Goal: Task Accomplishment & Management: Use online tool/utility

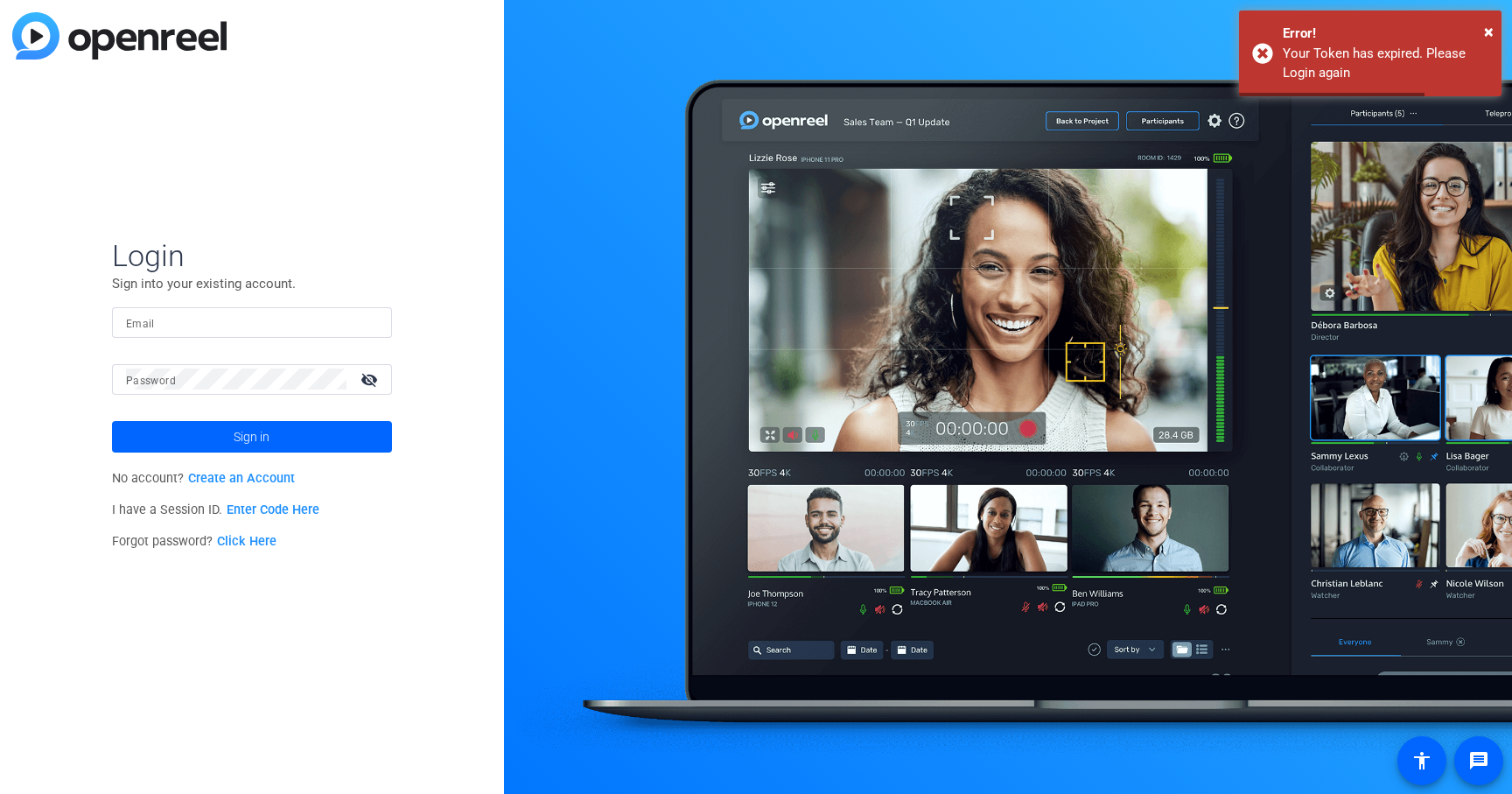
click at [260, 326] on input "Email" at bounding box center [252, 321] width 252 height 21
type input "[PERSON_NAME][EMAIL_ADDRESS][PERSON_NAME][DOMAIN_NAME]"
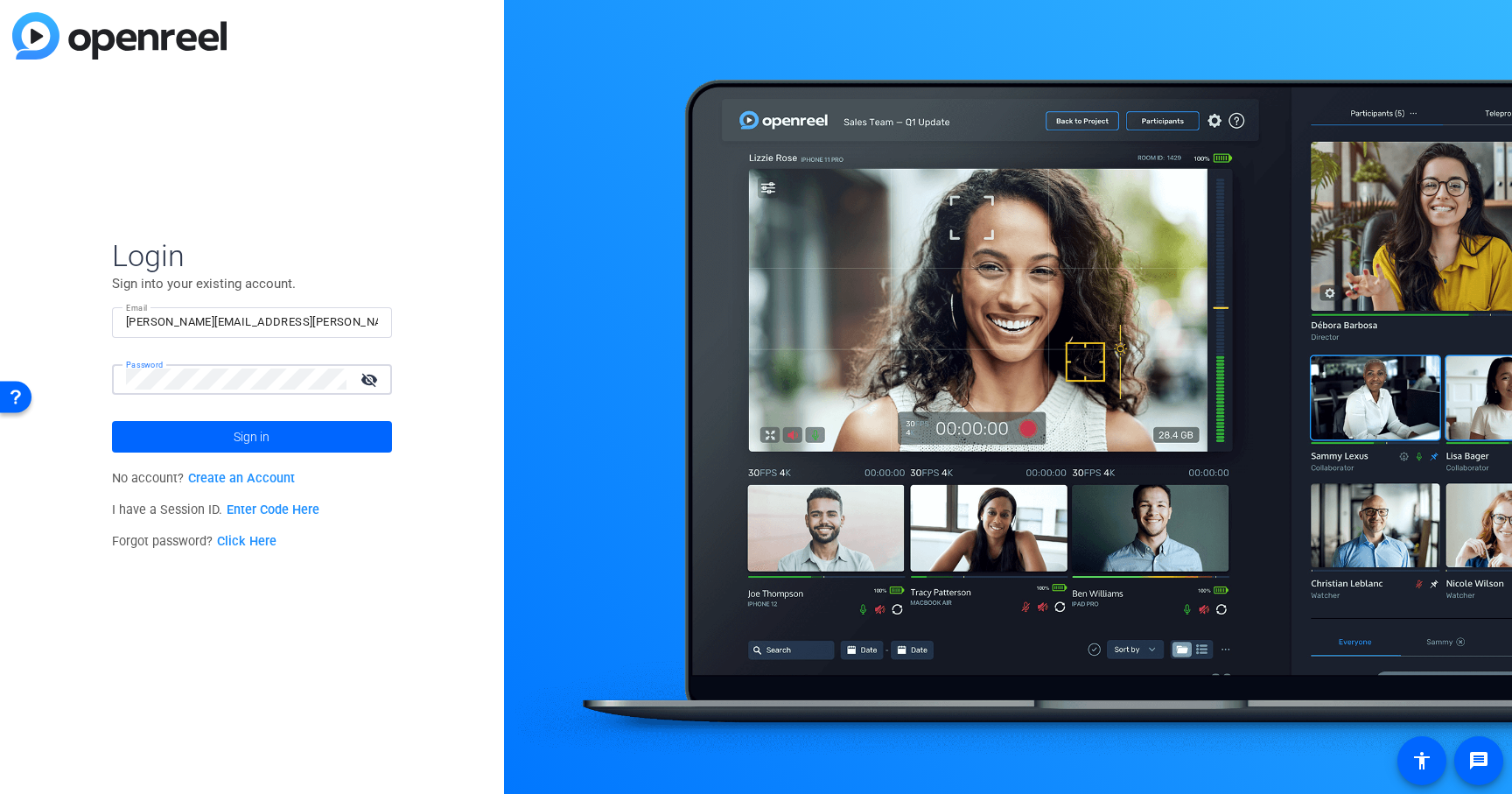
click at [112, 421] on button "Sign in" at bounding box center [251, 436] width 280 height 31
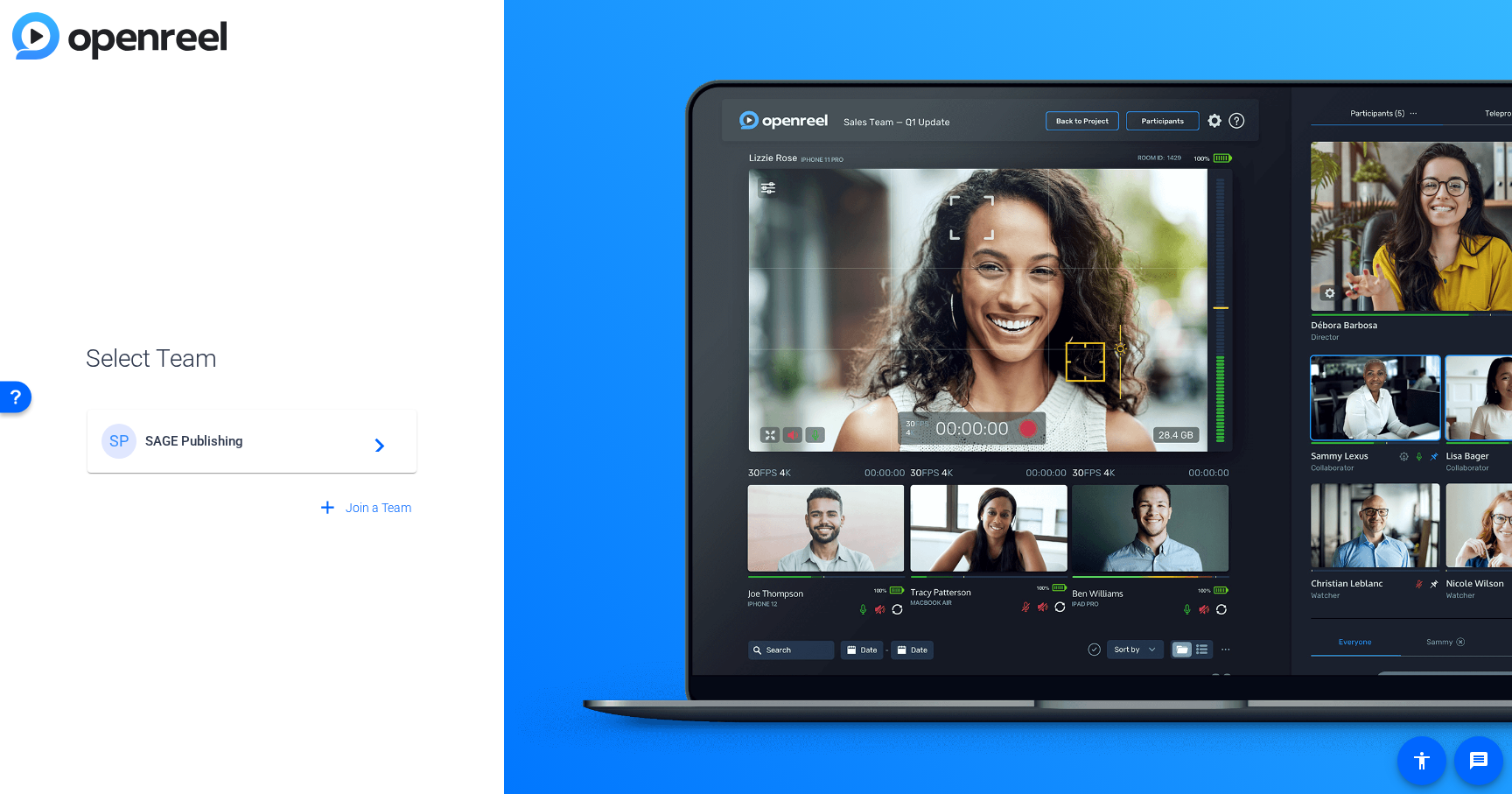
click at [174, 463] on mat-card-content "SP SAGE Publishing navigate_next" at bounding box center [252, 441] width 329 height 63
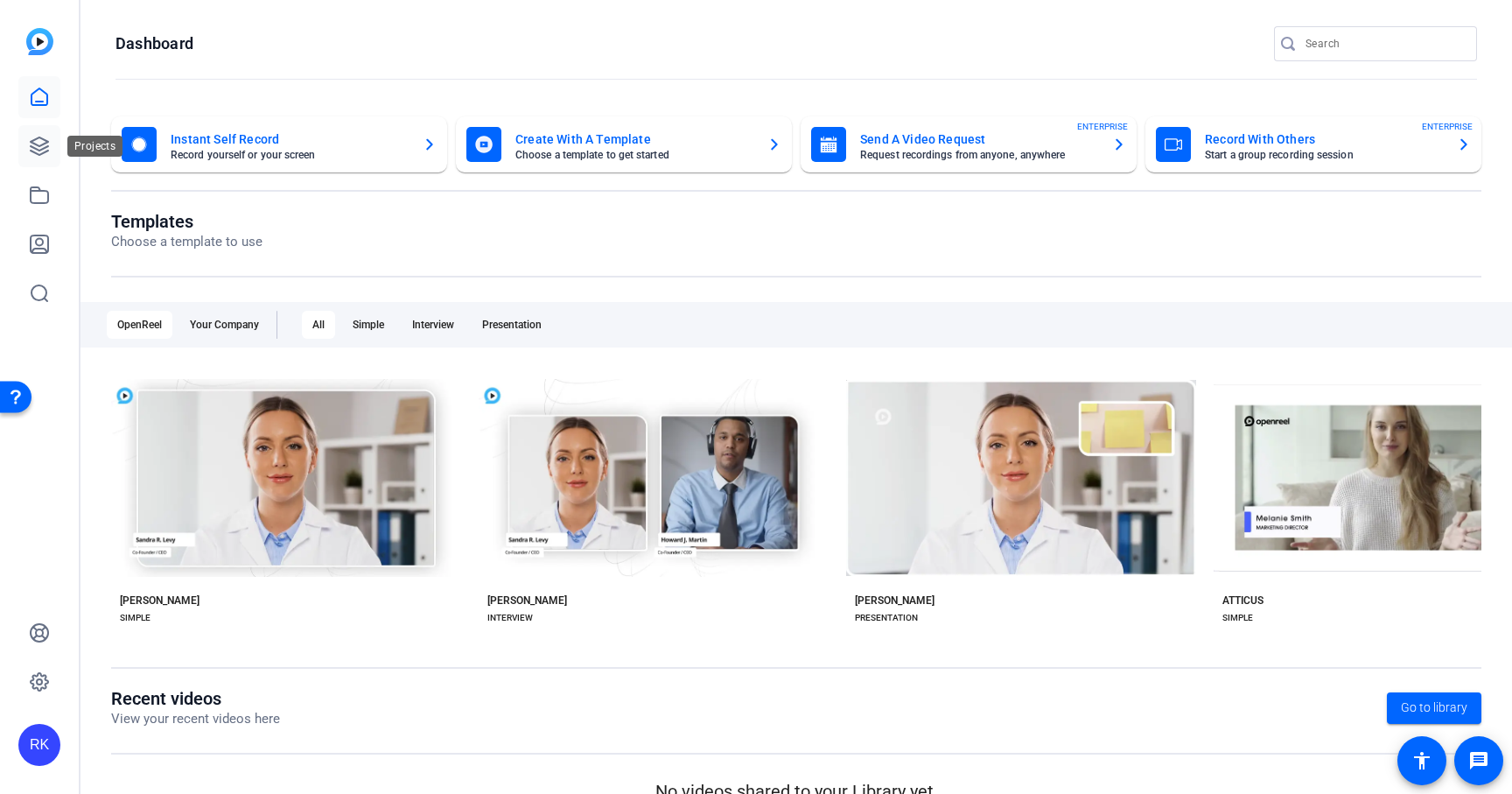
click at [48, 151] on icon at bounding box center [38, 146] width 21 height 21
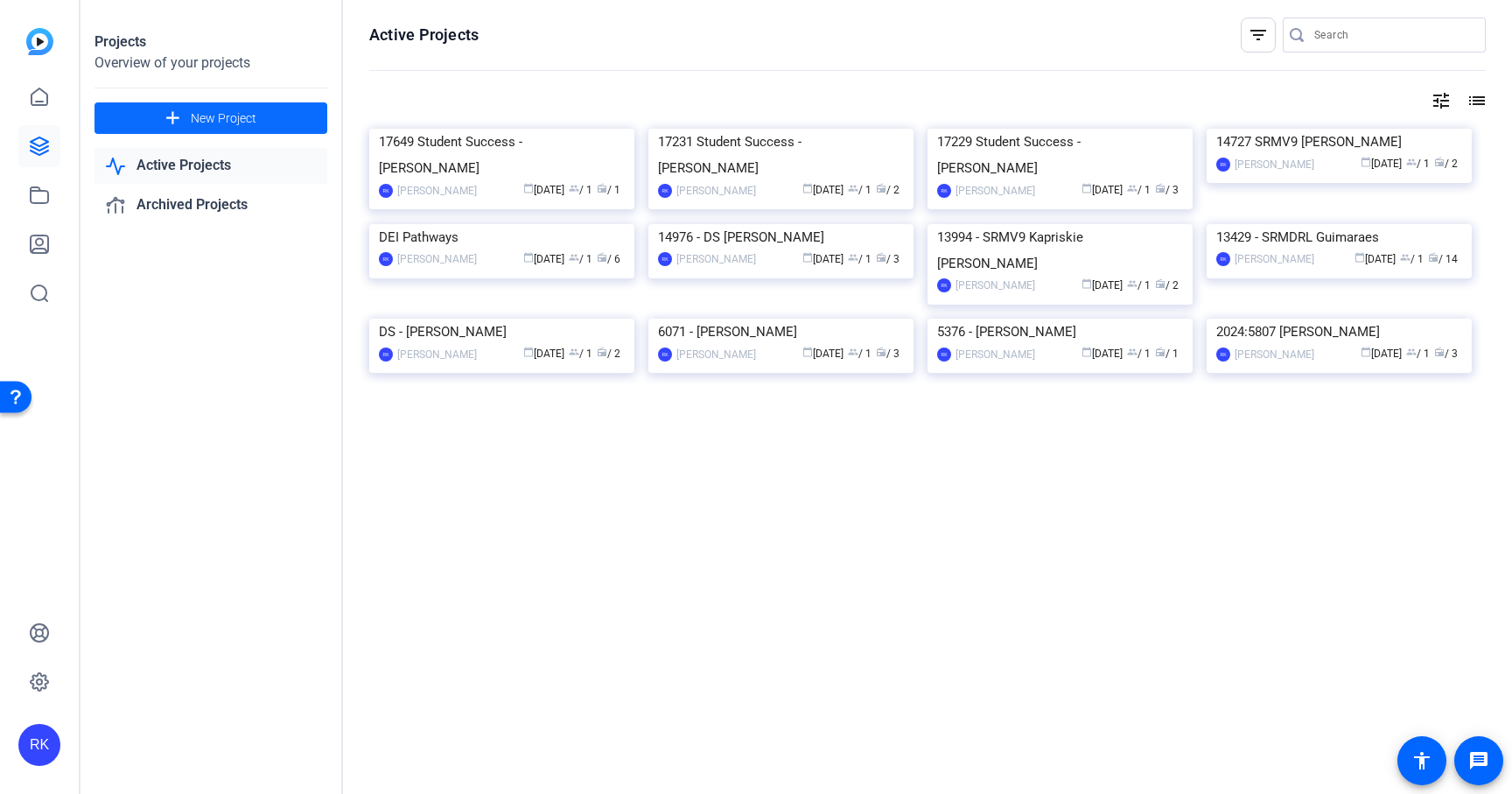
click at [204, 123] on span "New Project" at bounding box center [223, 118] width 65 height 19
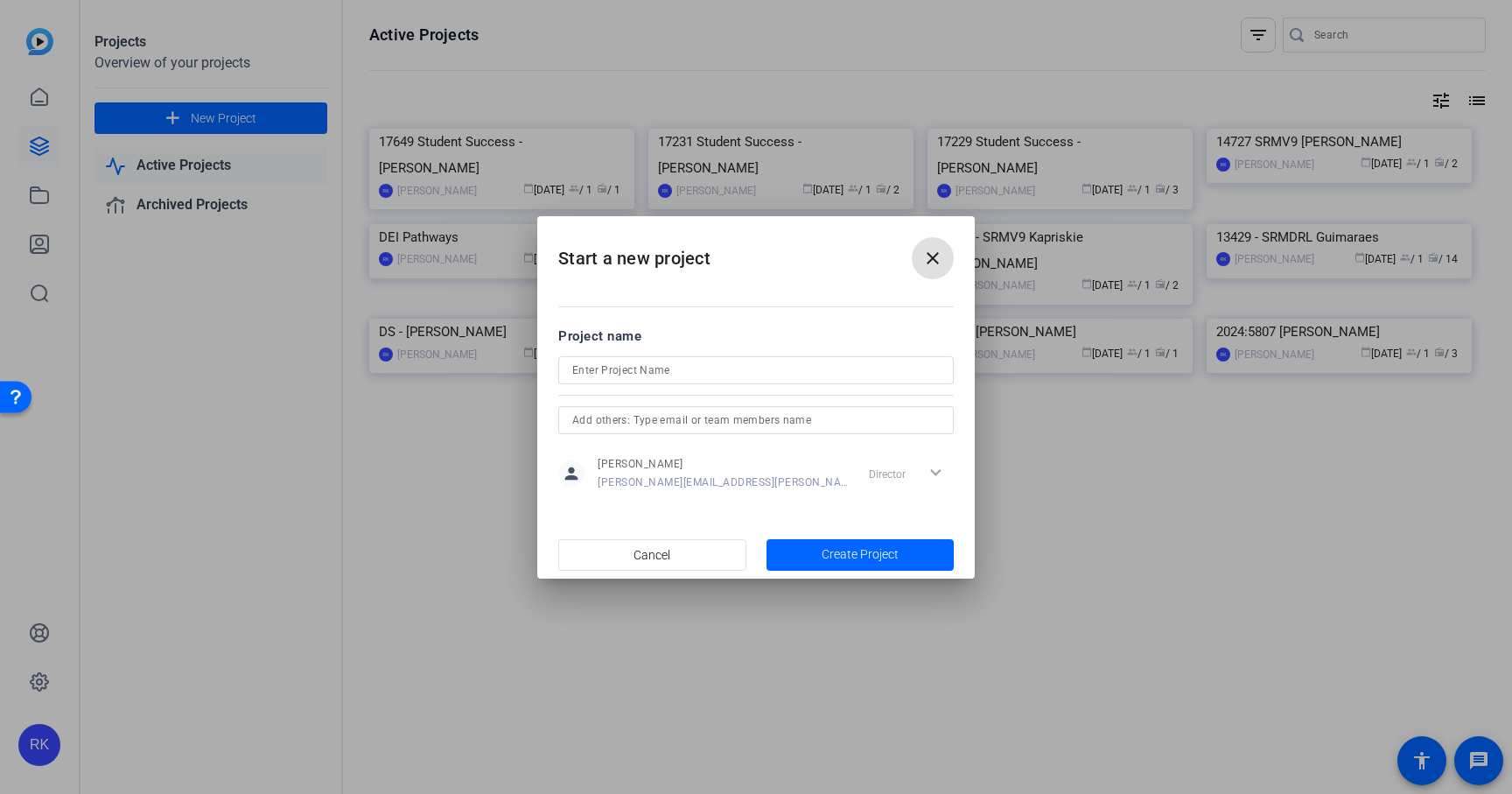
click at [715, 376] on input at bounding box center [756, 369] width 367 height 21
type input "S"
paste input "17304 [PERSON_NAME]"
click at [610, 367] on input "17304 [PERSON_NAME]" at bounding box center [756, 369] width 367 height 21
type input "17304 SRMV10 - [PERSON_NAME]"
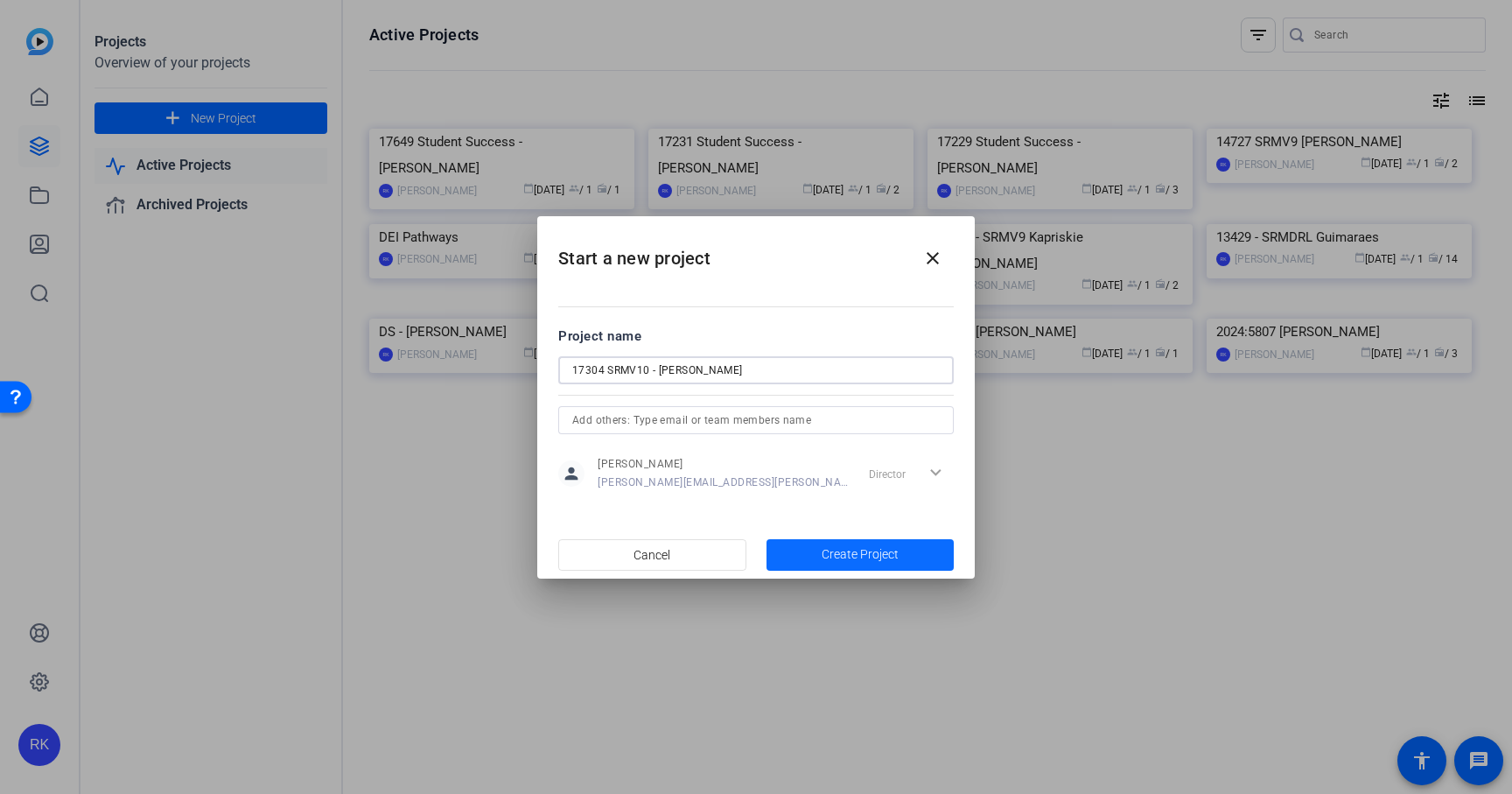
click at [866, 551] on span "Create Project" at bounding box center [860, 554] width 77 height 19
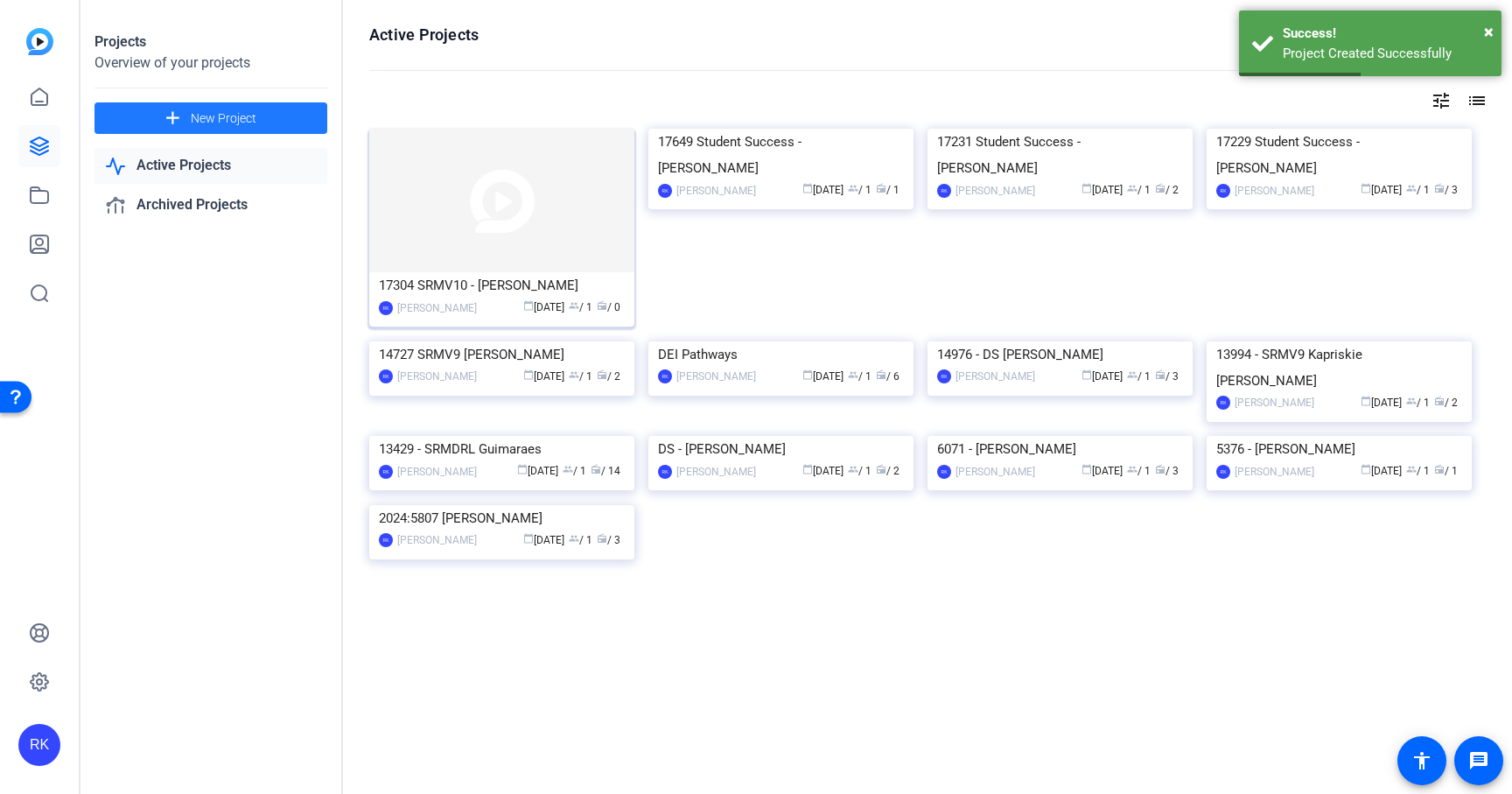
click at [553, 183] on img at bounding box center [502, 200] width 266 height 143
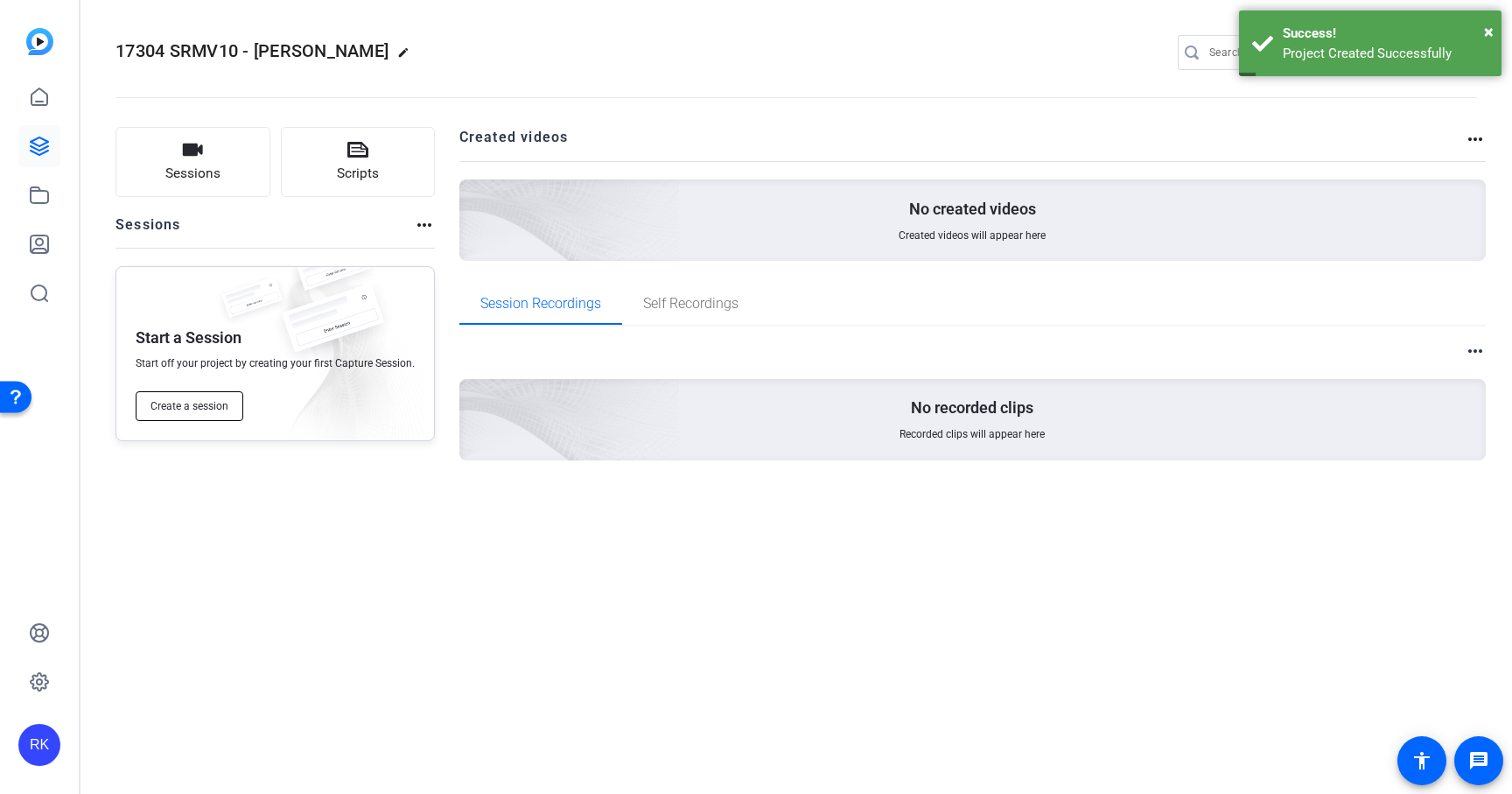
click at [221, 401] on span "Create a session" at bounding box center [189, 406] width 78 height 14
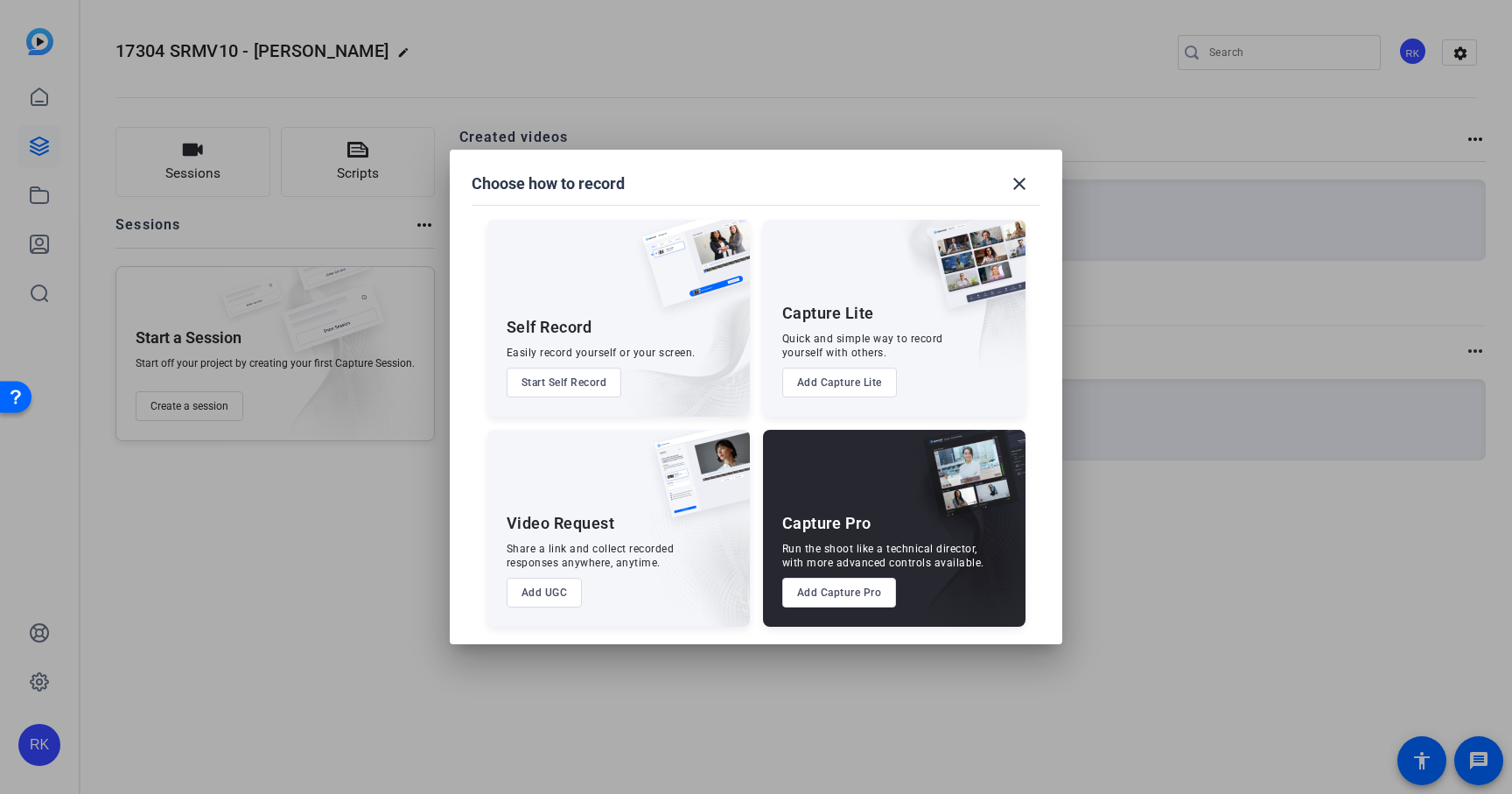
click at [823, 592] on button "Add Capture Pro" at bounding box center [840, 592] width 114 height 30
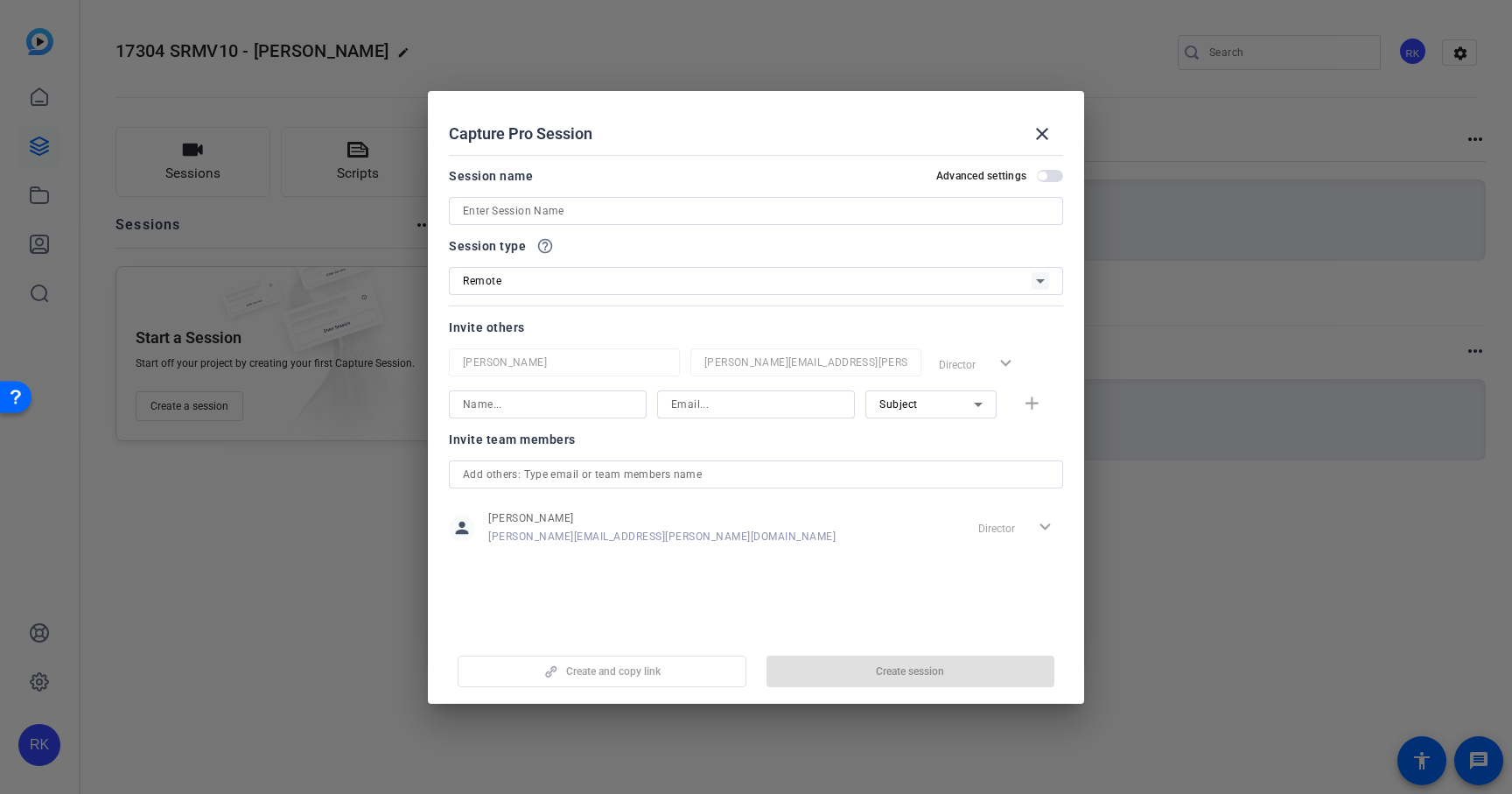
click at [664, 208] on input at bounding box center [756, 210] width 587 height 21
paste input "17304 [PERSON_NAME]"
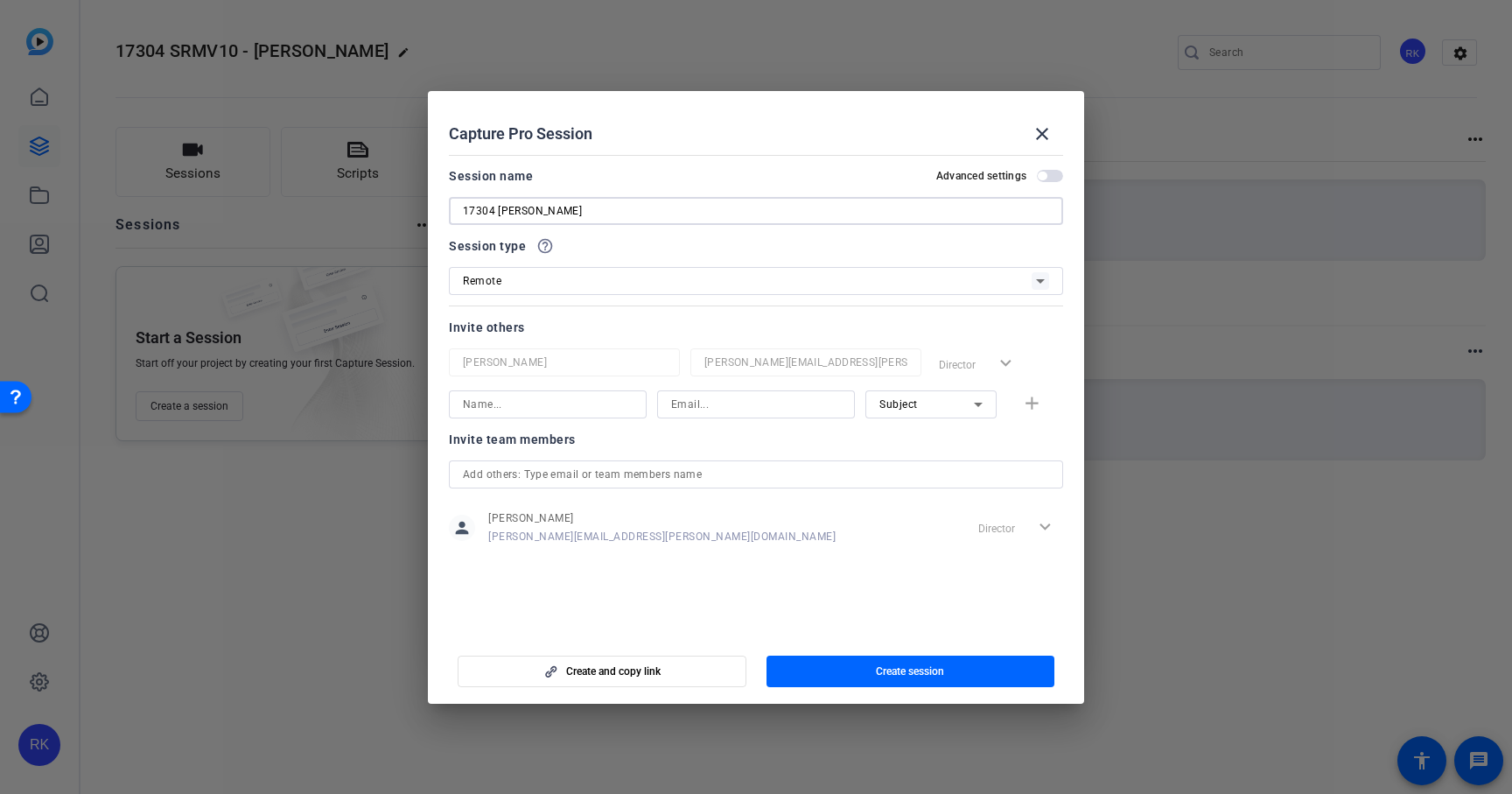
click at [479, 208] on input "17304 [PERSON_NAME]" at bounding box center [756, 210] width 587 height 21
type input "SRMV10 Filming - [PERSON_NAME]"
click at [557, 412] on input at bounding box center [548, 403] width 170 height 21
type input "c"
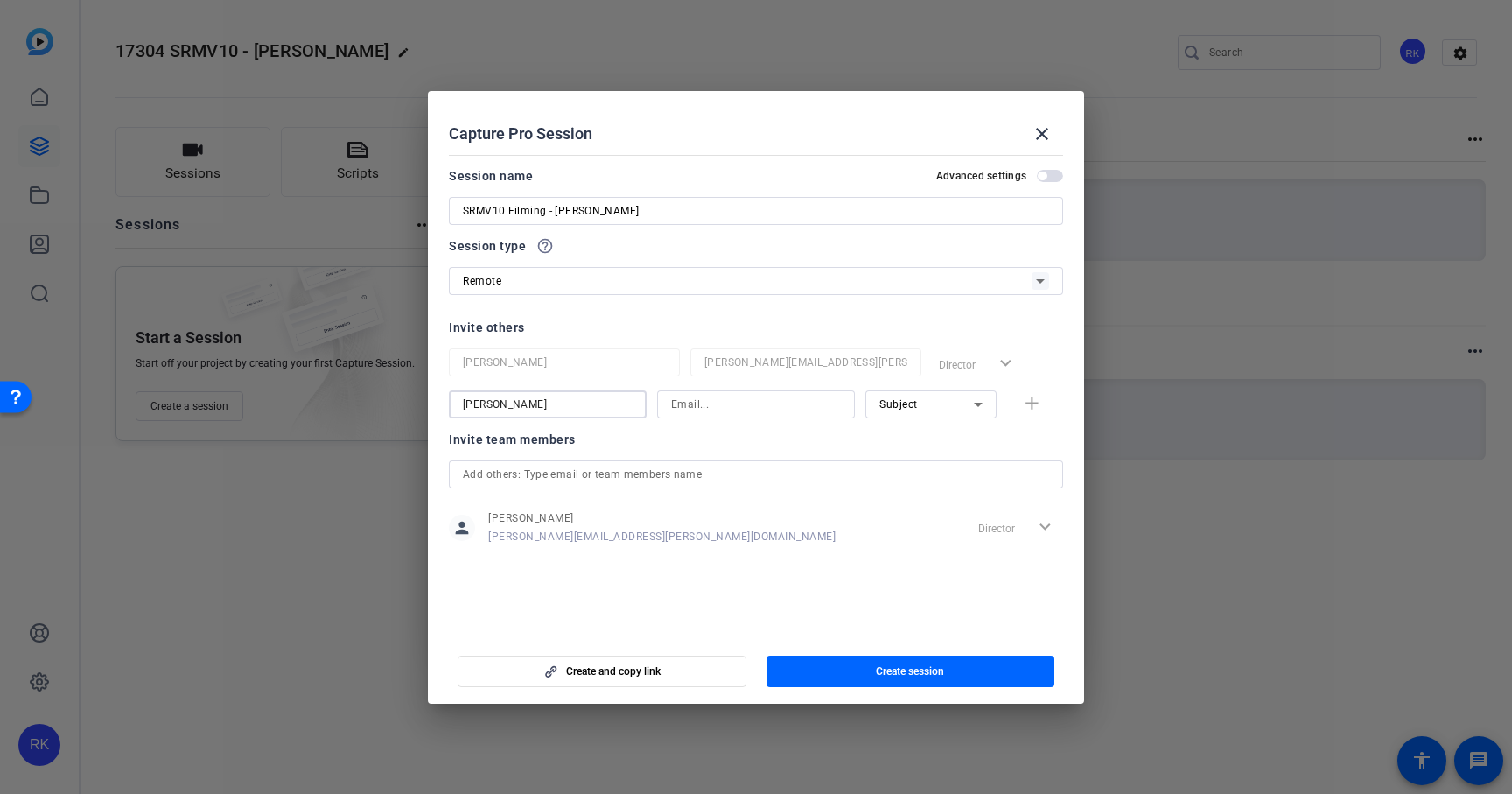
type input "[PERSON_NAME]"
click at [757, 406] on input at bounding box center [756, 403] width 170 height 21
paste input "[EMAIL_ADDRESS][DOMAIN_NAME]"
type input "[EMAIL_ADDRESS][DOMAIN_NAME]"
click at [972, 402] on icon at bounding box center [977, 403] width 21 height 21
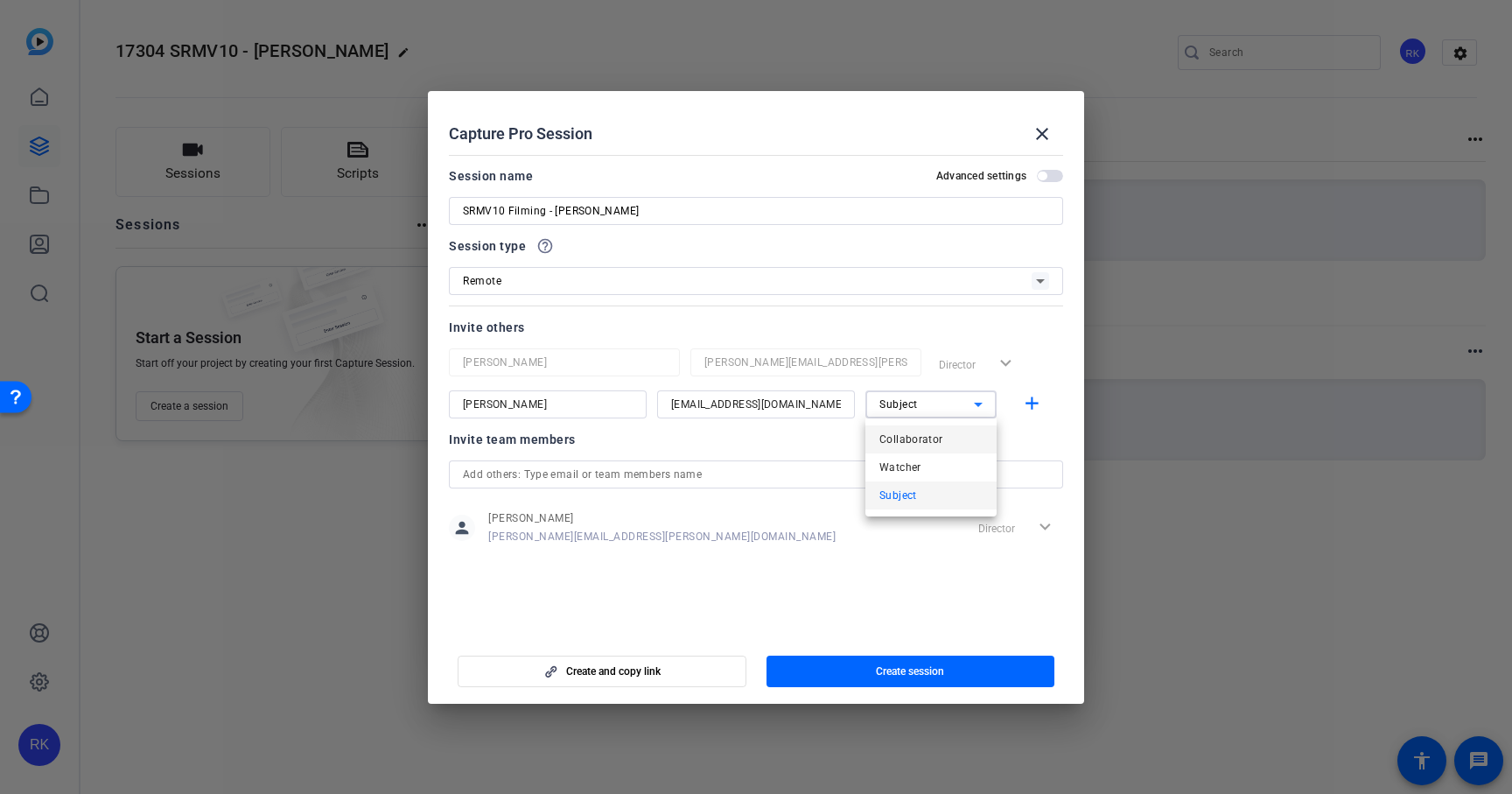
click at [937, 437] on span "Collaborator" at bounding box center [910, 438] width 63 height 21
click at [1038, 406] on mat-icon "add" at bounding box center [1032, 403] width 21 height 21
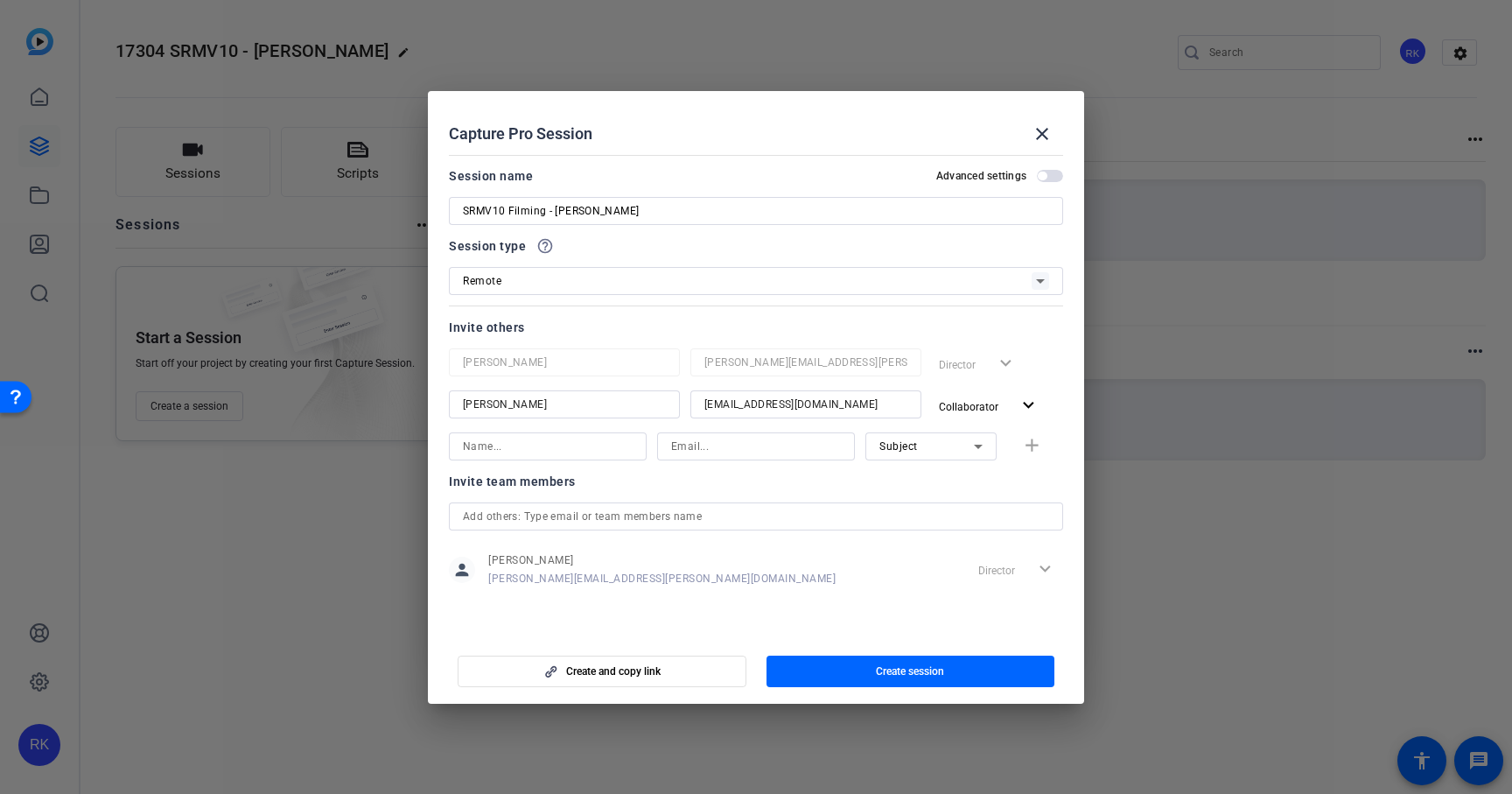
click at [621, 453] on input at bounding box center [548, 445] width 170 height 21
type input "[PERSON_NAME]"
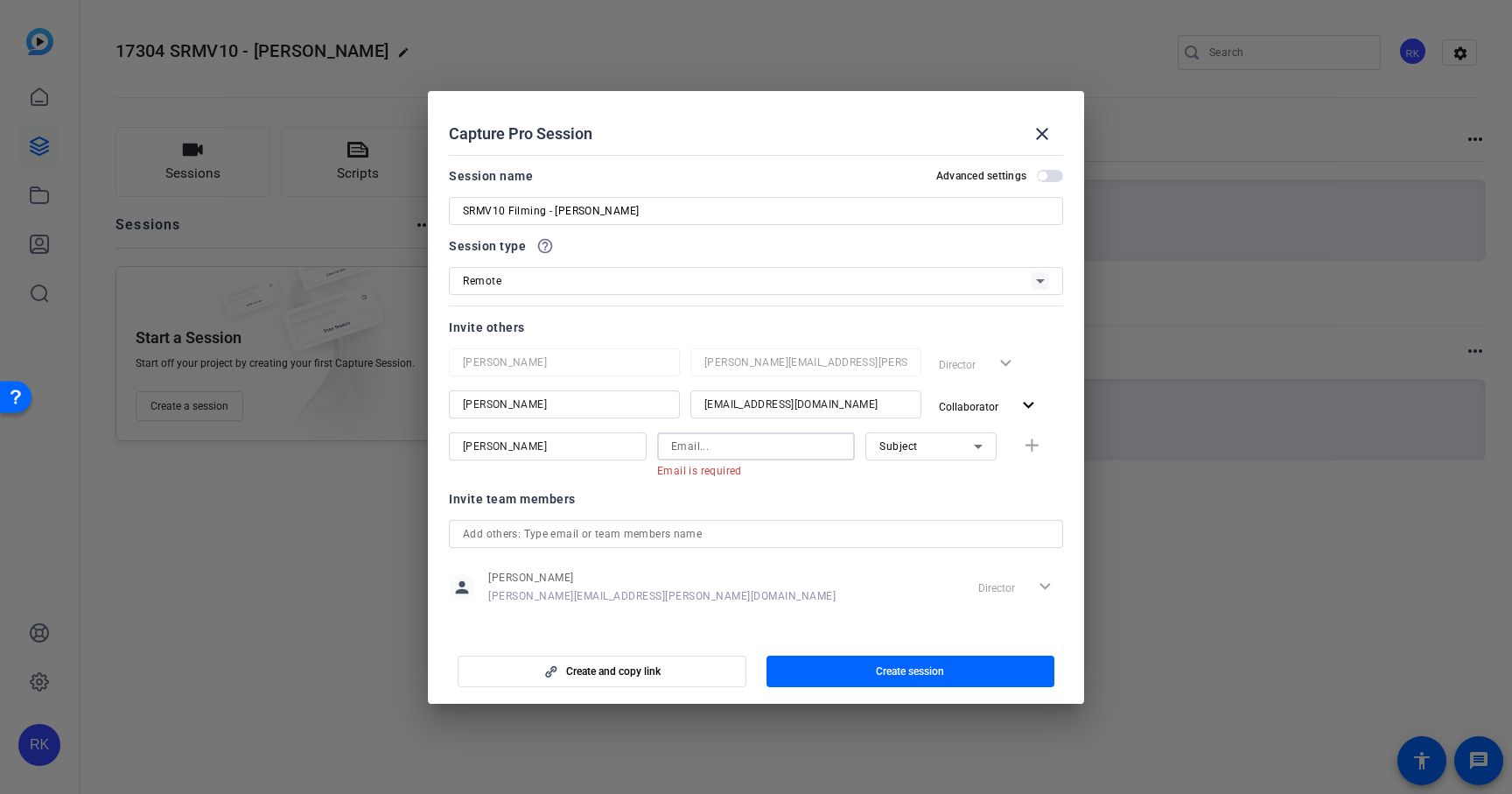
paste input "[PERSON_NAME][EMAIL_ADDRESS][PERSON_NAME][DOMAIN_NAME]"
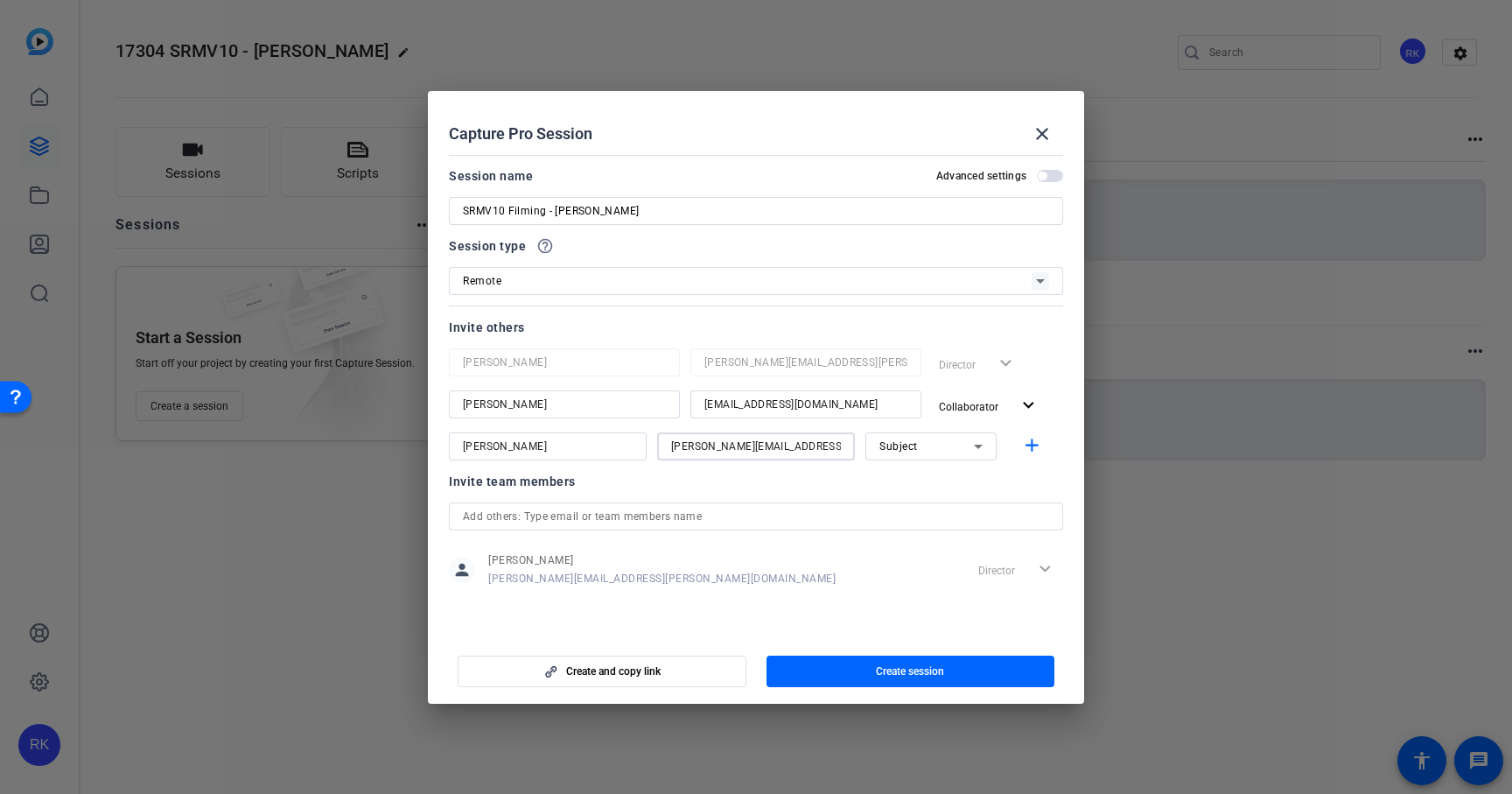
type input "[PERSON_NAME][EMAIL_ADDRESS][PERSON_NAME][DOMAIN_NAME]"
click at [936, 458] on div "Subject" at bounding box center [930, 445] width 103 height 28
click at [918, 480] on span "Collaborator" at bounding box center [910, 480] width 63 height 21
click at [1035, 446] on mat-icon "add" at bounding box center [1032, 445] width 21 height 21
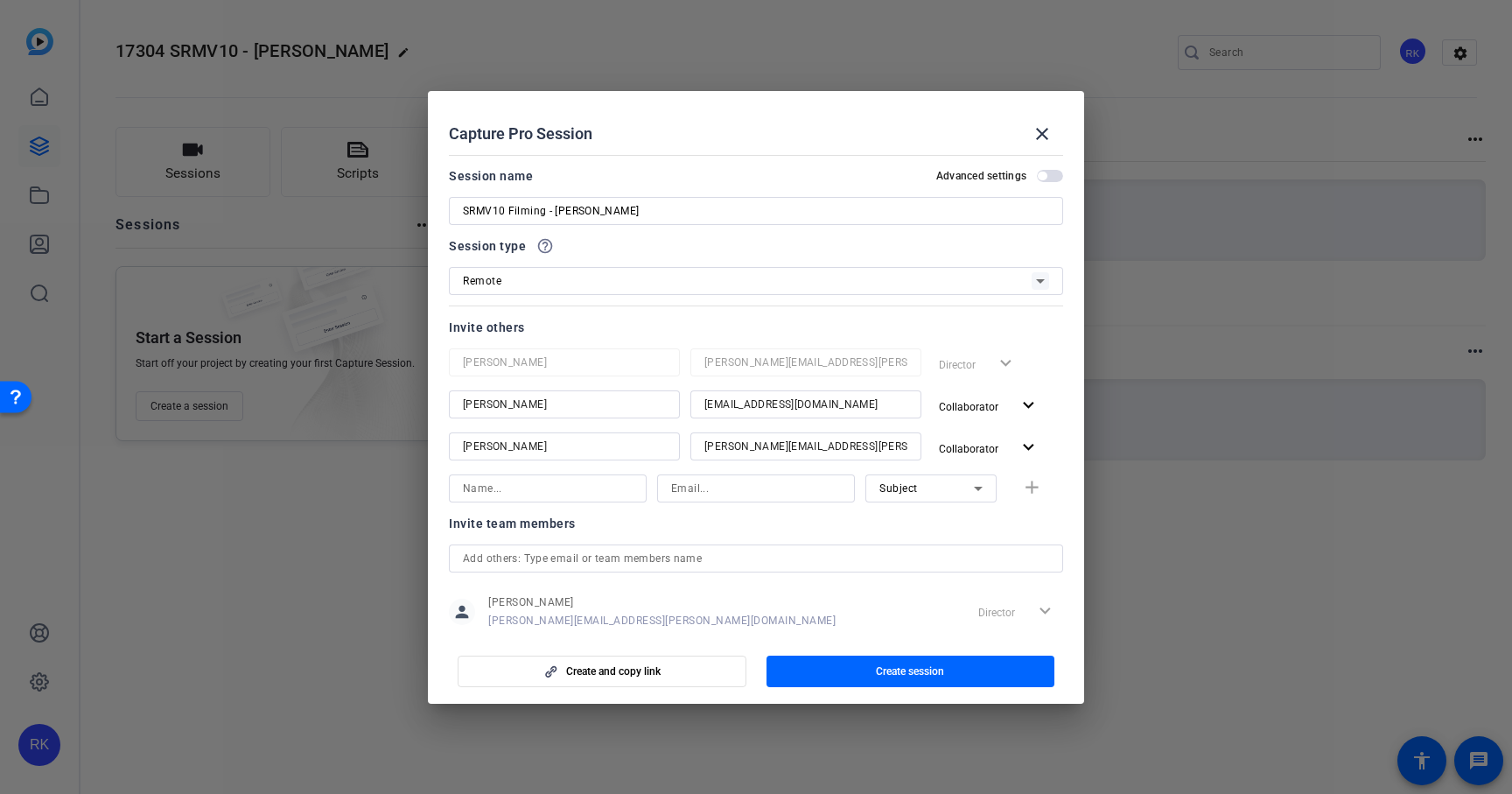
click at [612, 488] on input at bounding box center [548, 487] width 170 height 21
type input "[PERSON_NAME]"
click at [604, 205] on input "SRMV10 Filming - [PERSON_NAME]" at bounding box center [756, 210] width 587 height 21
type input "SRMV10 Filming - [PERSON_NAME]"
click at [738, 486] on input at bounding box center [756, 487] width 170 height 21
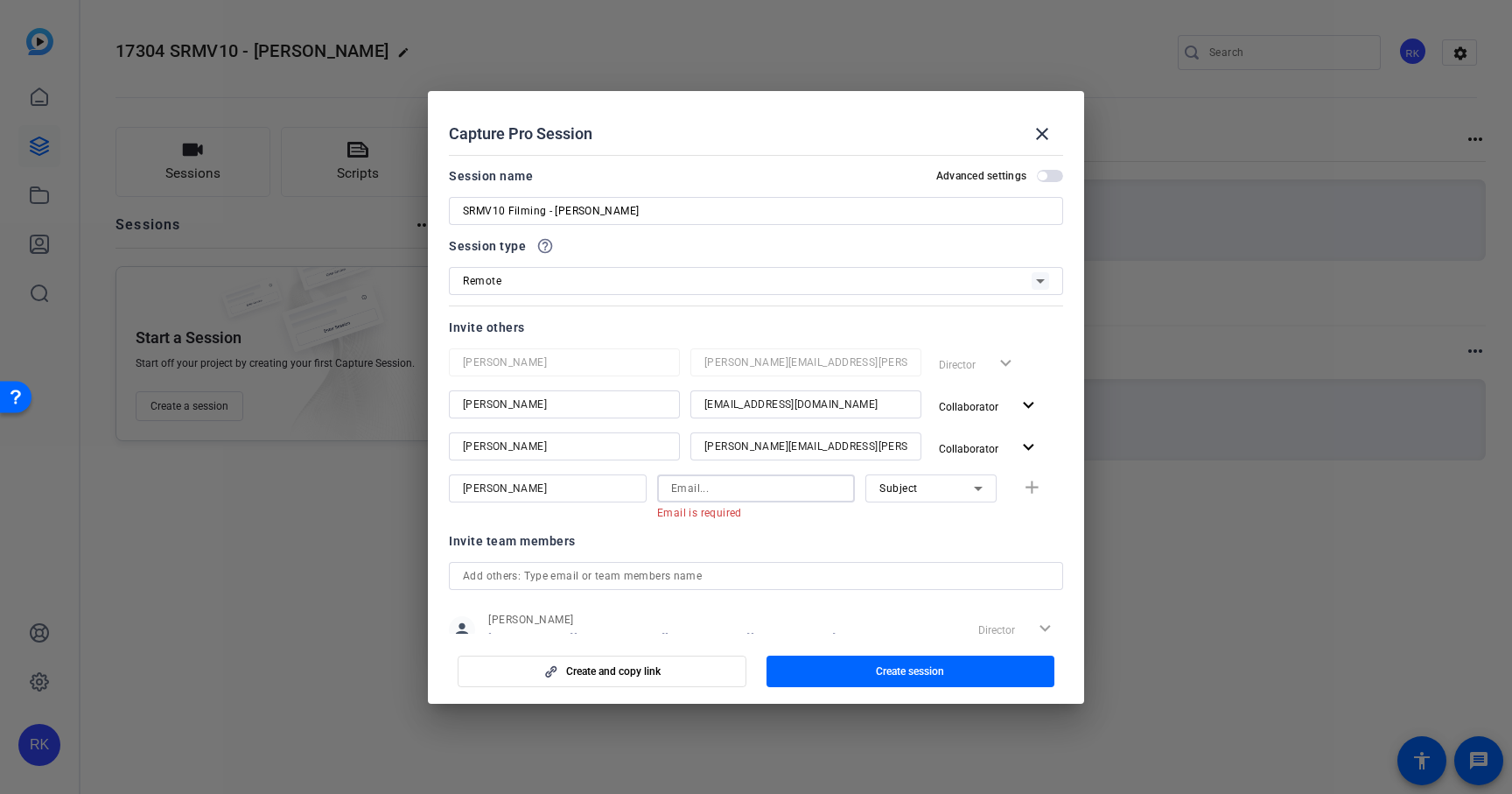
paste input "[PERSON_NAME][EMAIL_ADDRESS][PERSON_NAME][DOMAIN_NAME]"
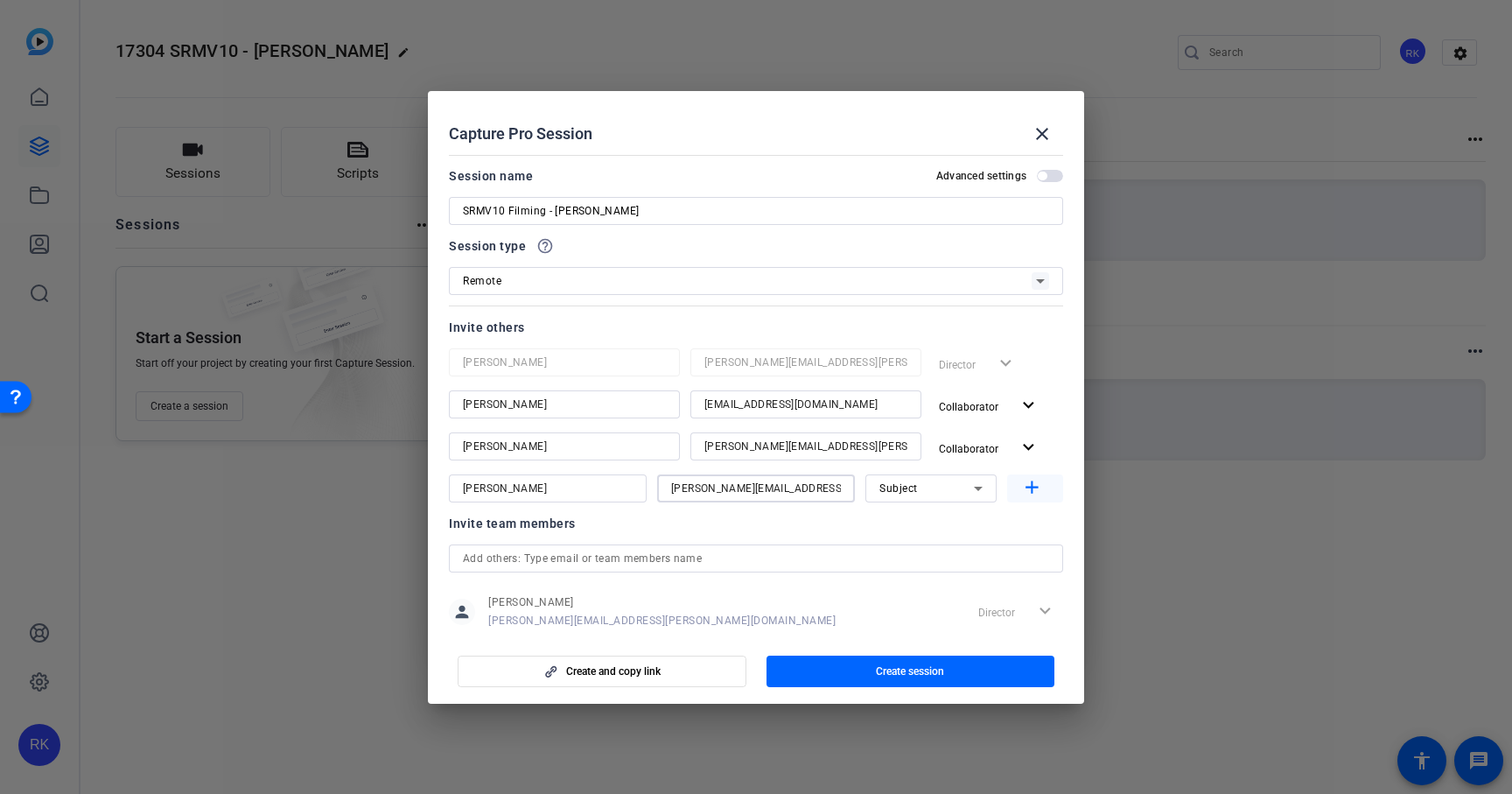
type input "[PERSON_NAME][EMAIL_ADDRESS][PERSON_NAME][DOMAIN_NAME]"
click at [1033, 486] on mat-icon "add" at bounding box center [1032, 487] width 21 height 21
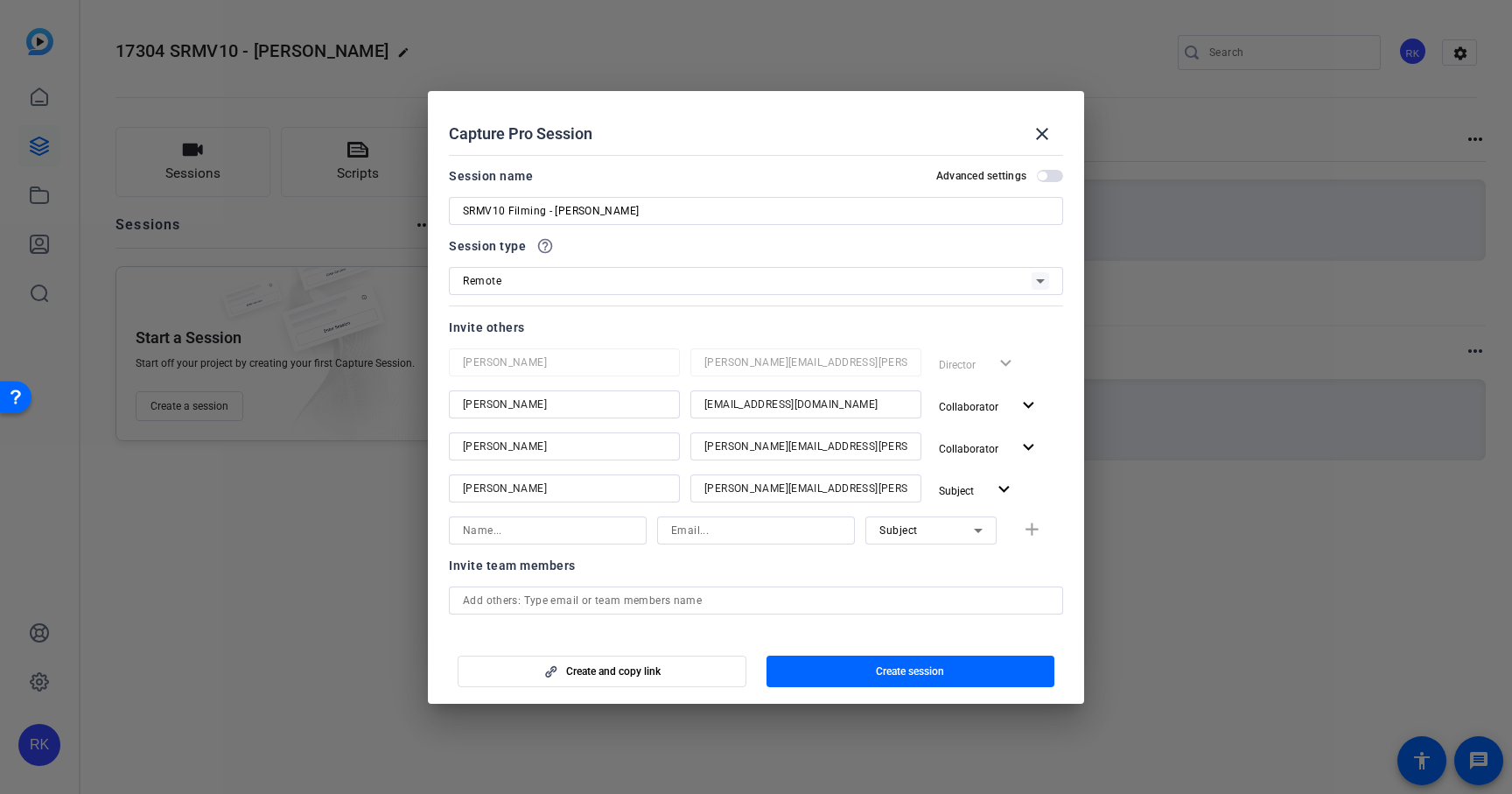
click at [1047, 173] on span "button" at bounding box center [1050, 176] width 26 height 13
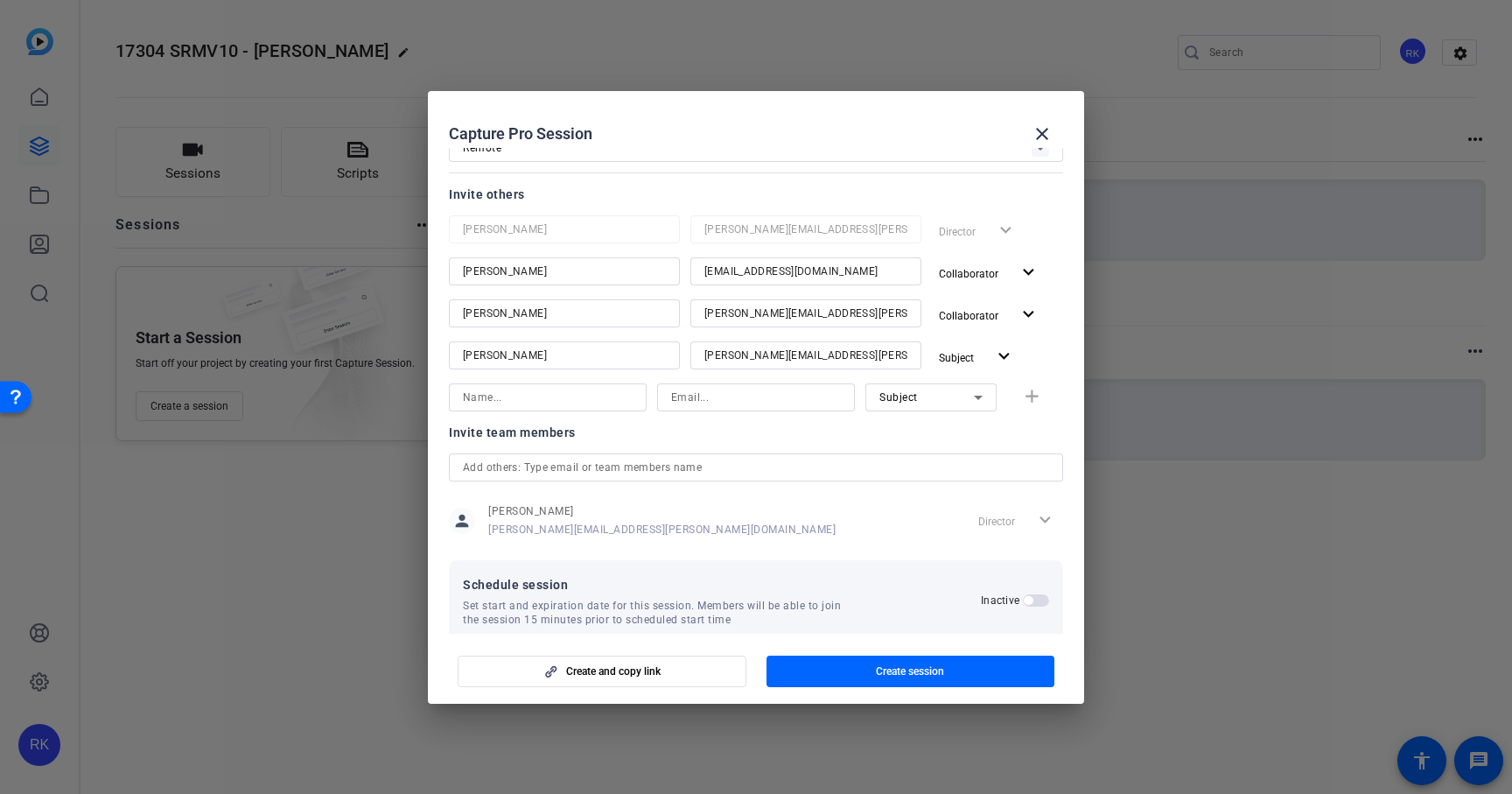
scroll to position [159, 0]
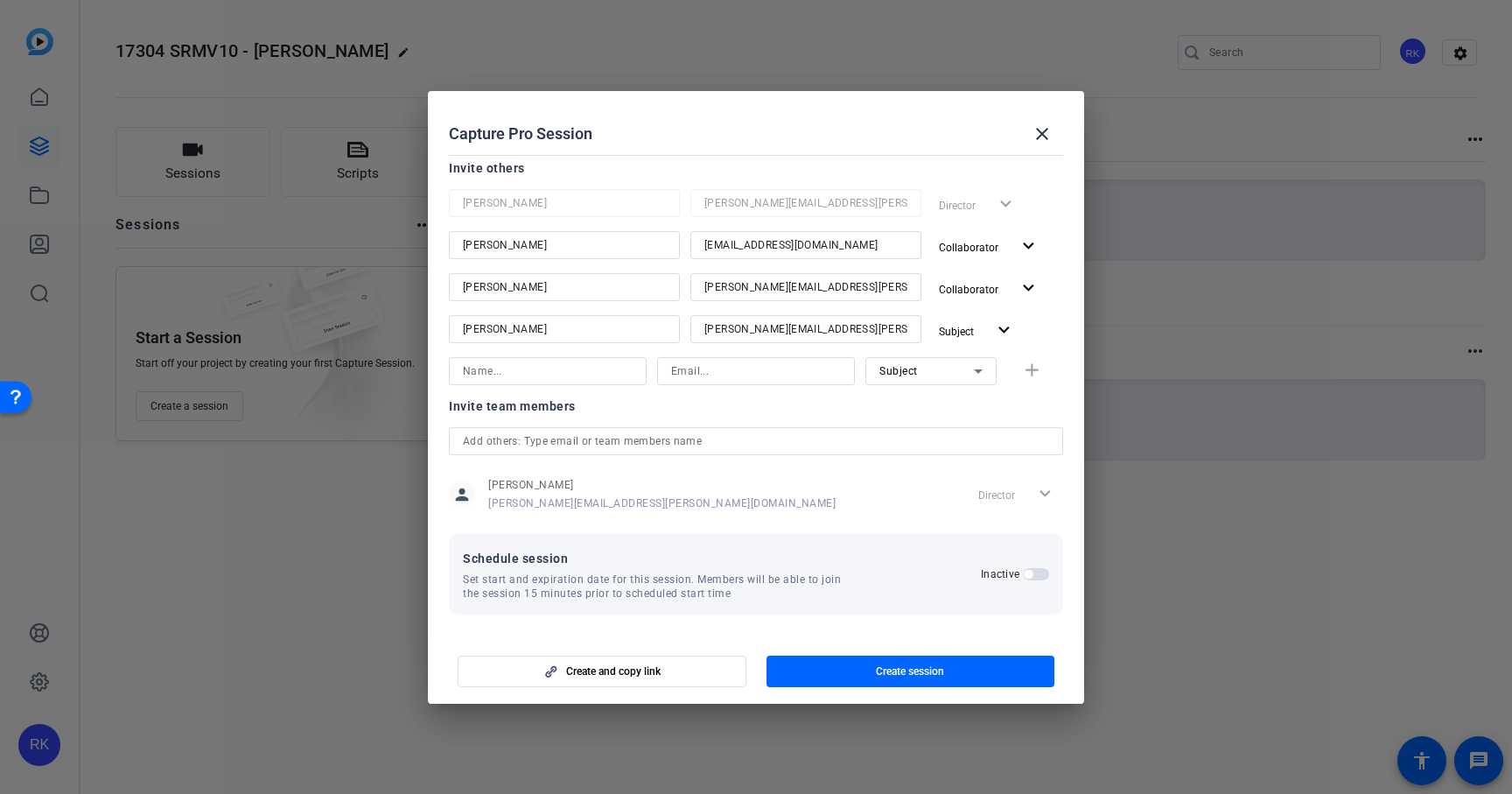
click at [1031, 577] on span "button" at bounding box center [1028, 574] width 9 height 9
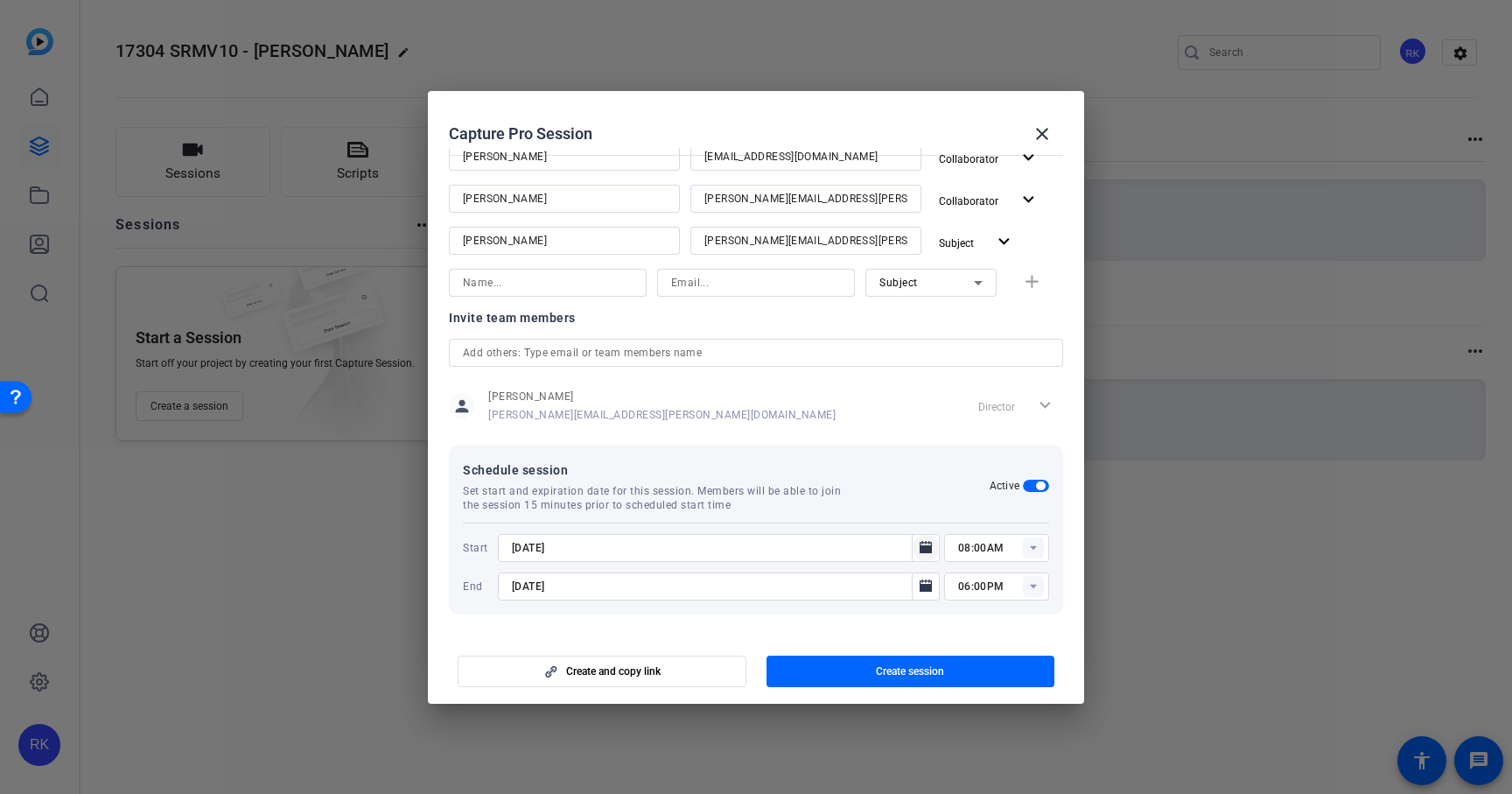
click at [925, 550] on icon "Open calendar" at bounding box center [925, 547] width 13 height 13
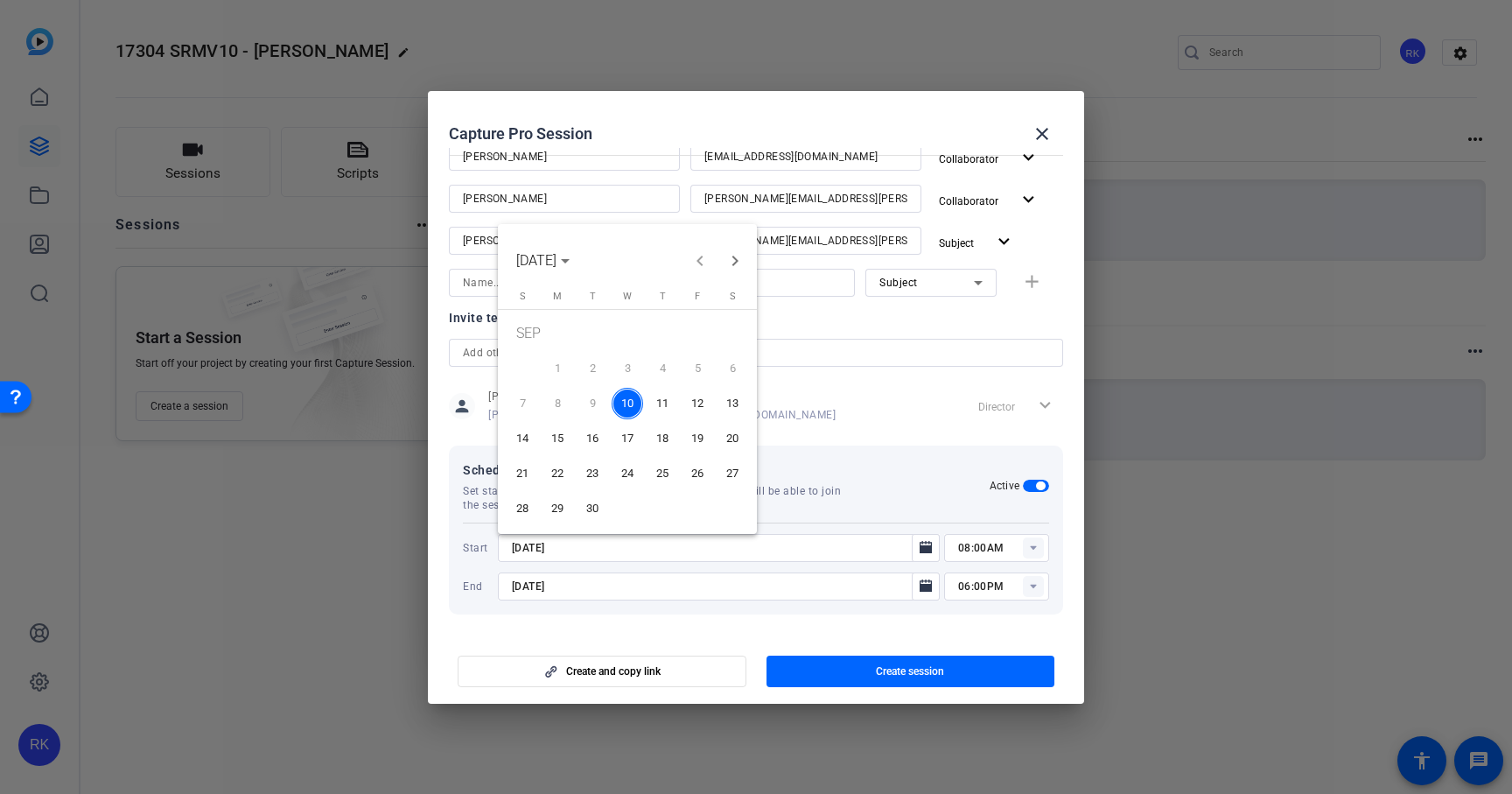
click at [668, 405] on span "11" at bounding box center [662, 403] width 31 height 31
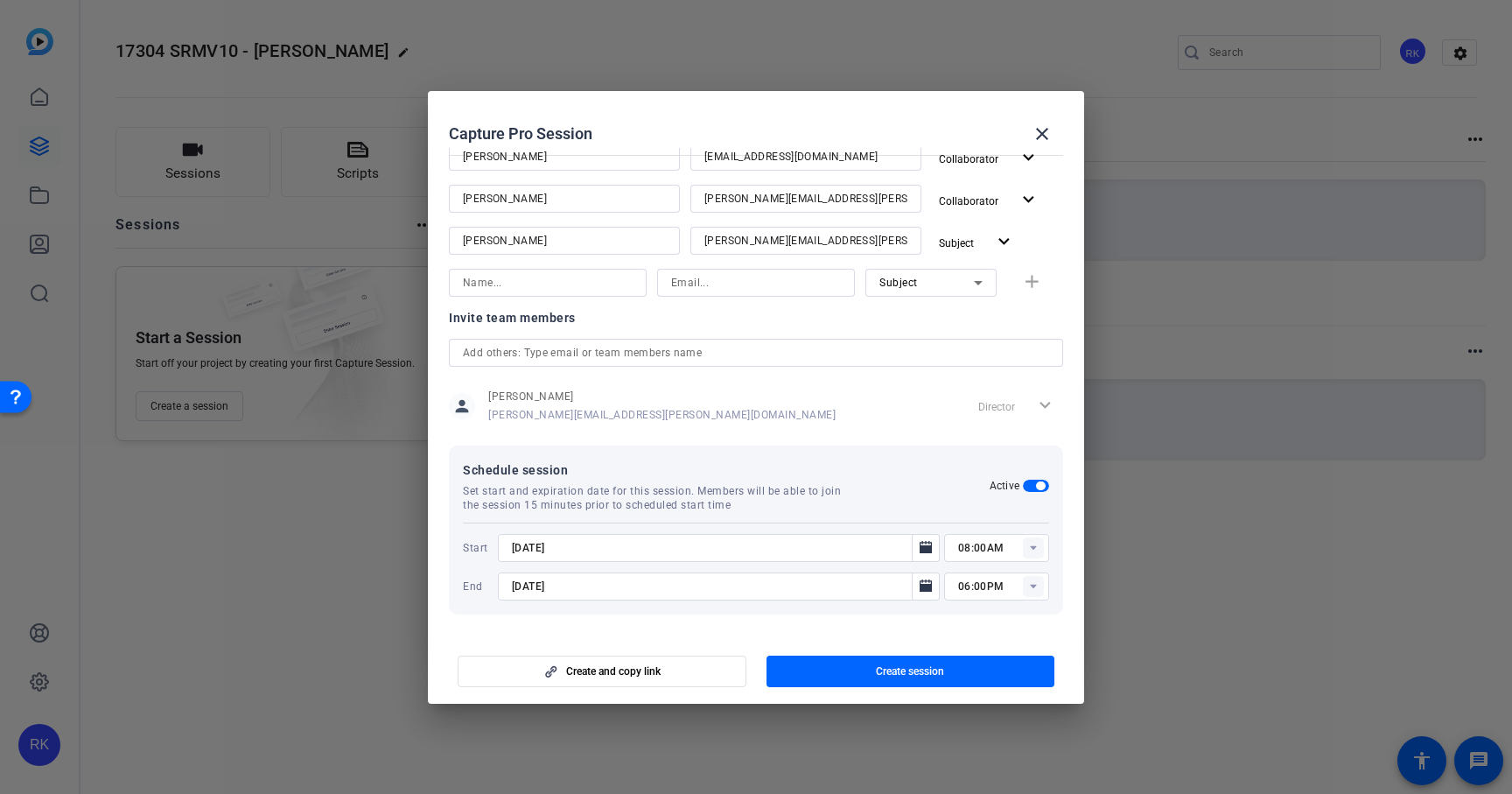
type input "[DATE]"
click at [1035, 545] on rect at bounding box center [1033, 547] width 21 height 21
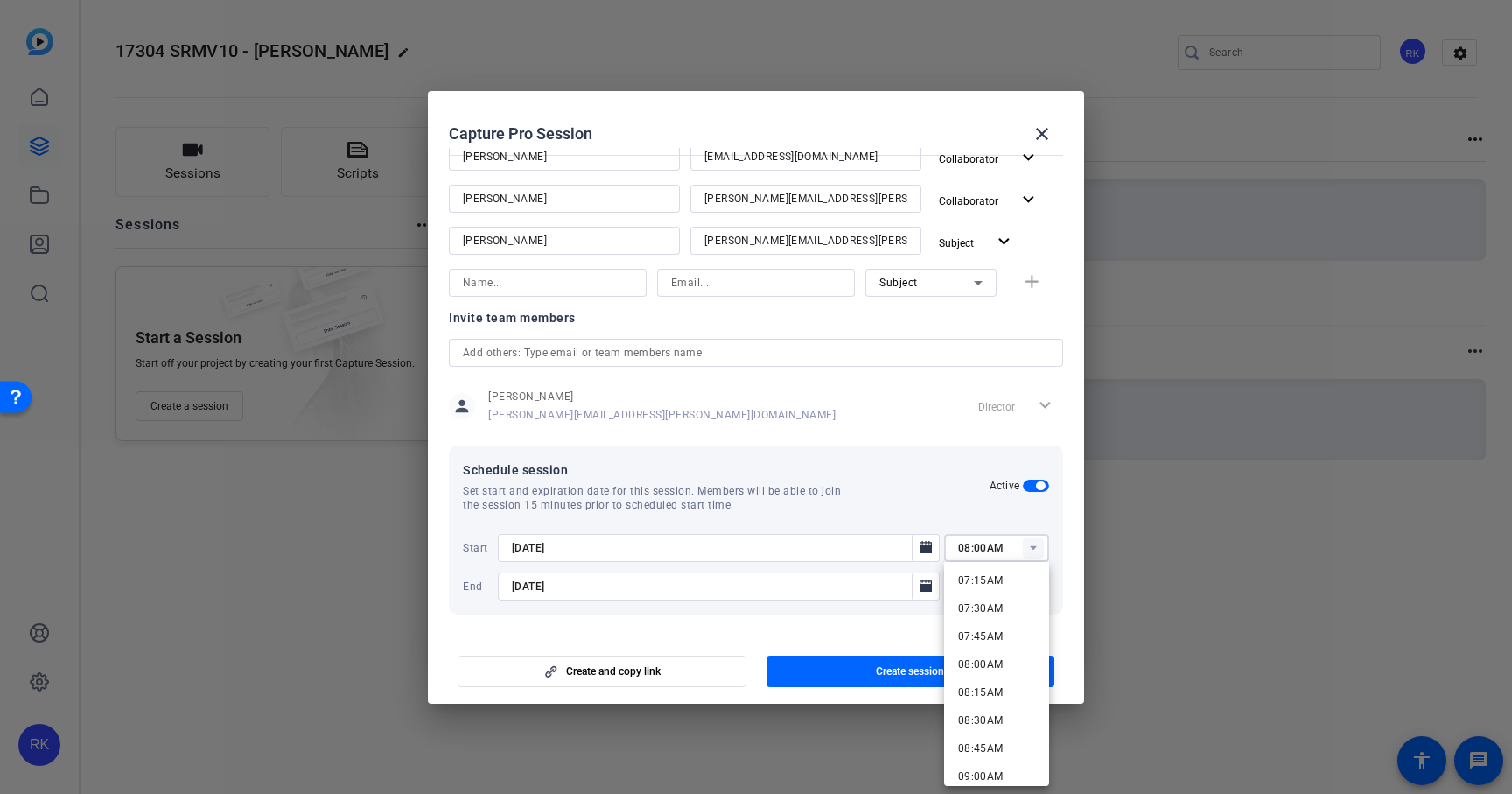
scroll to position [827, 0]
click at [984, 757] on span "09:00AM" at bounding box center [981, 764] width 46 height 13
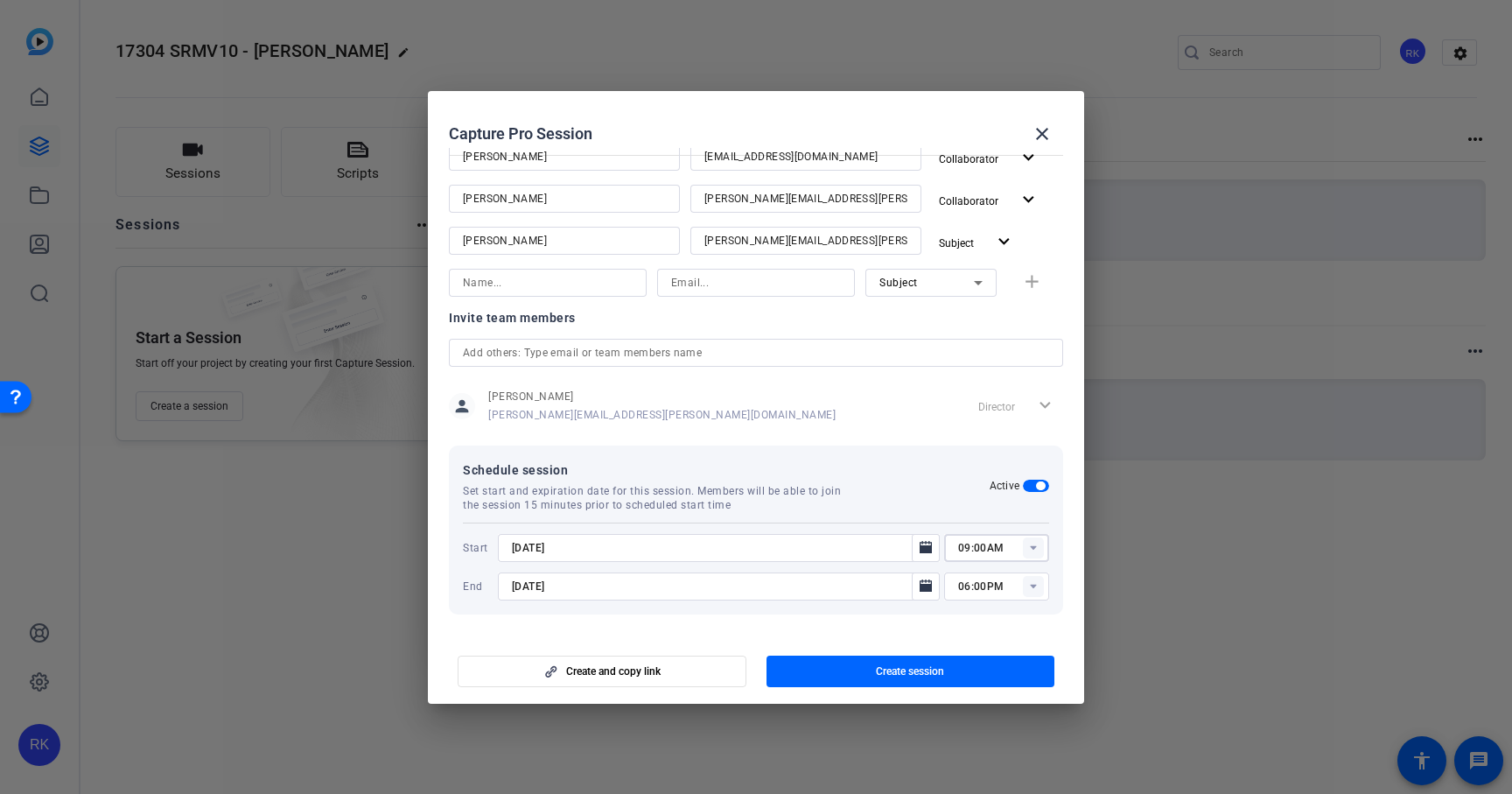
click at [1030, 545] on rect at bounding box center [1033, 547] width 21 height 21
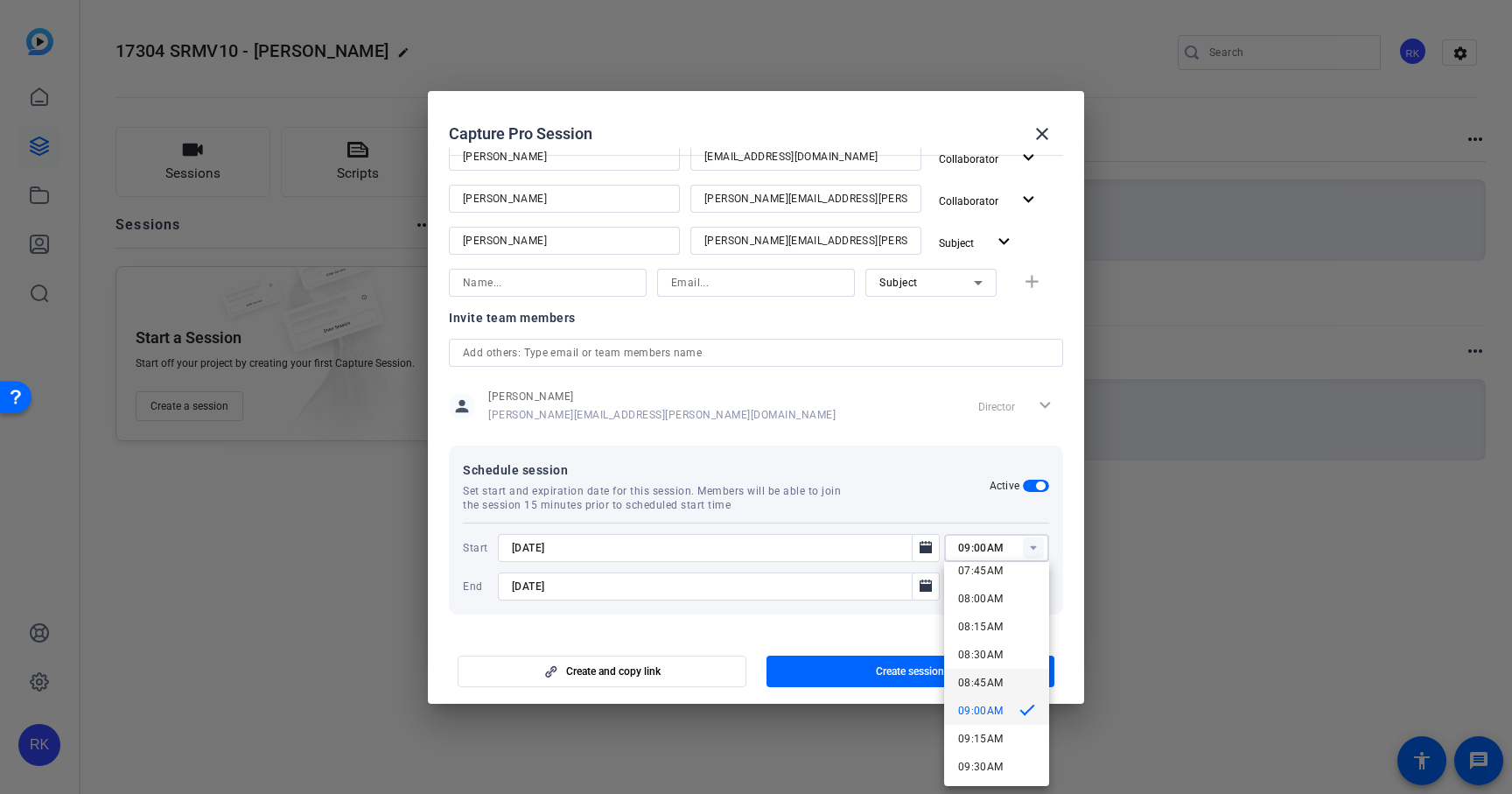
scroll to position [883, 0]
click at [984, 757] on span "09:30AM" at bounding box center [981, 763] width 46 height 13
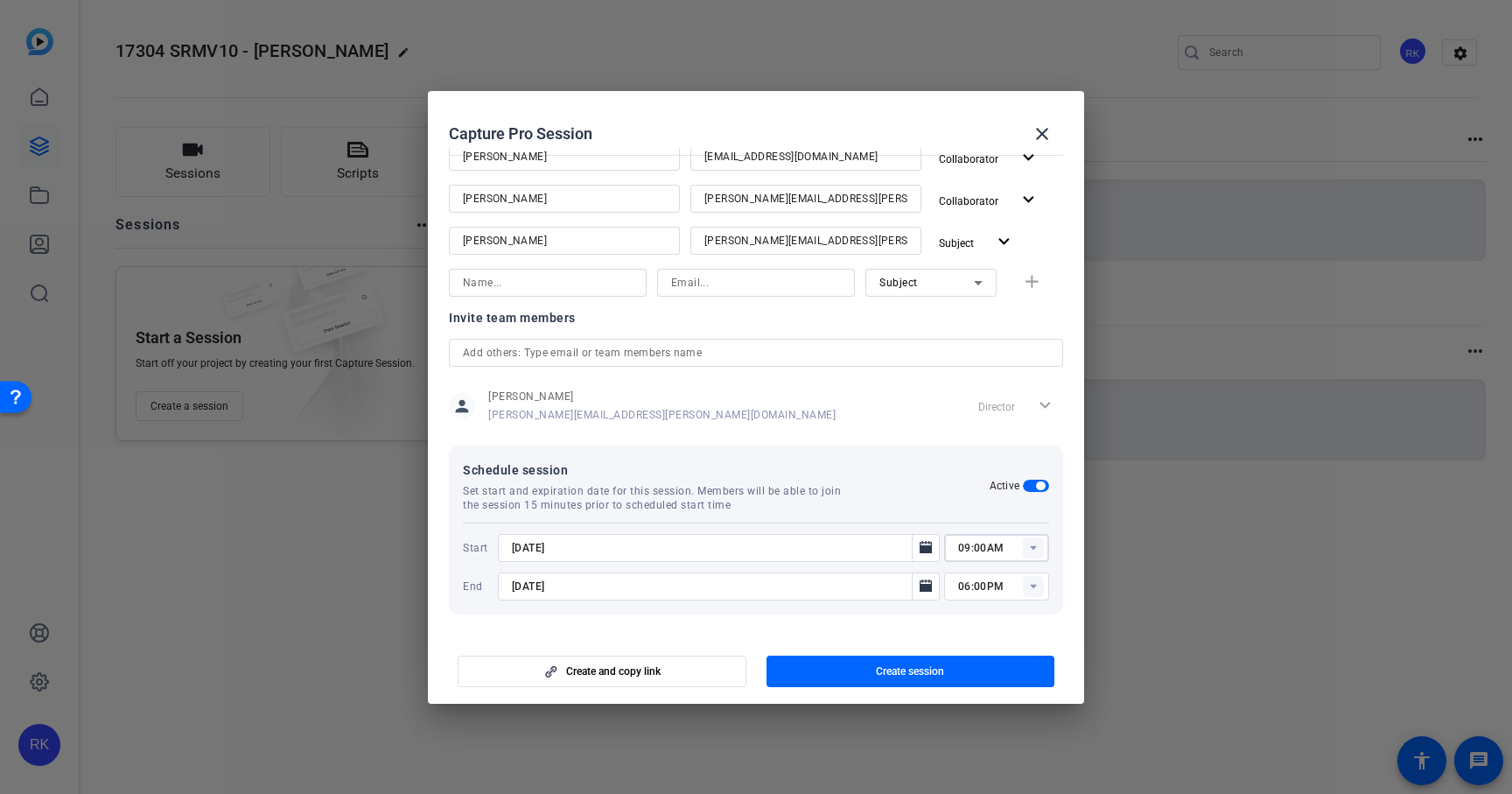
type input "09:30AM"
click at [1032, 586] on icon at bounding box center [1033, 586] width 6 height 4
click at [986, 372] on span "11:00AM" at bounding box center [981, 363] width 46 height 21
type input "11:00AM"
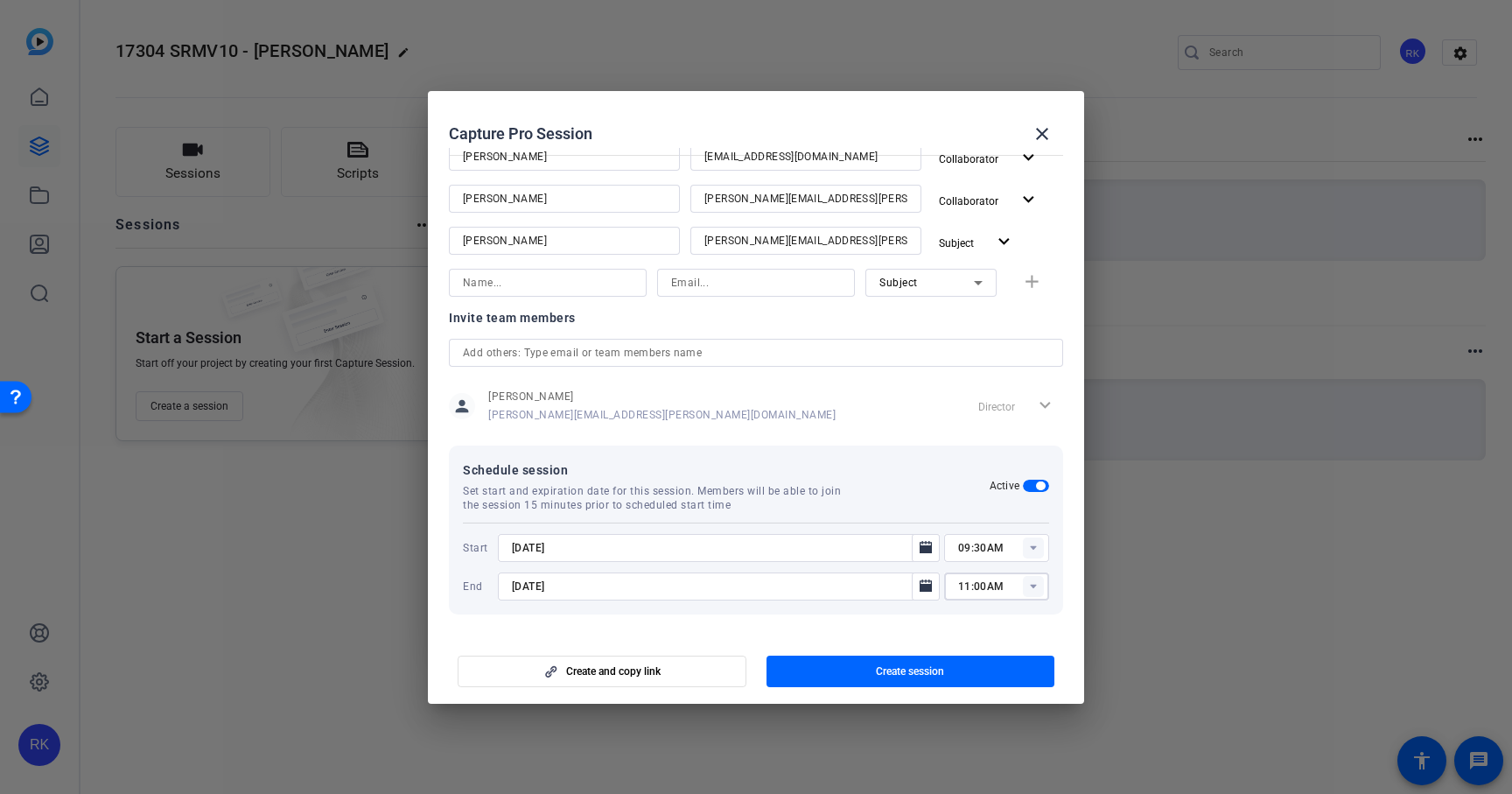
click at [1069, 558] on mat-dialog-content "Session name Advanced settings SRMV10 Filming - [PERSON_NAME] Session type help…" at bounding box center [756, 390] width 656 height 486
click at [927, 579] on icon "Open calendar" at bounding box center [925, 586] width 14 height 21
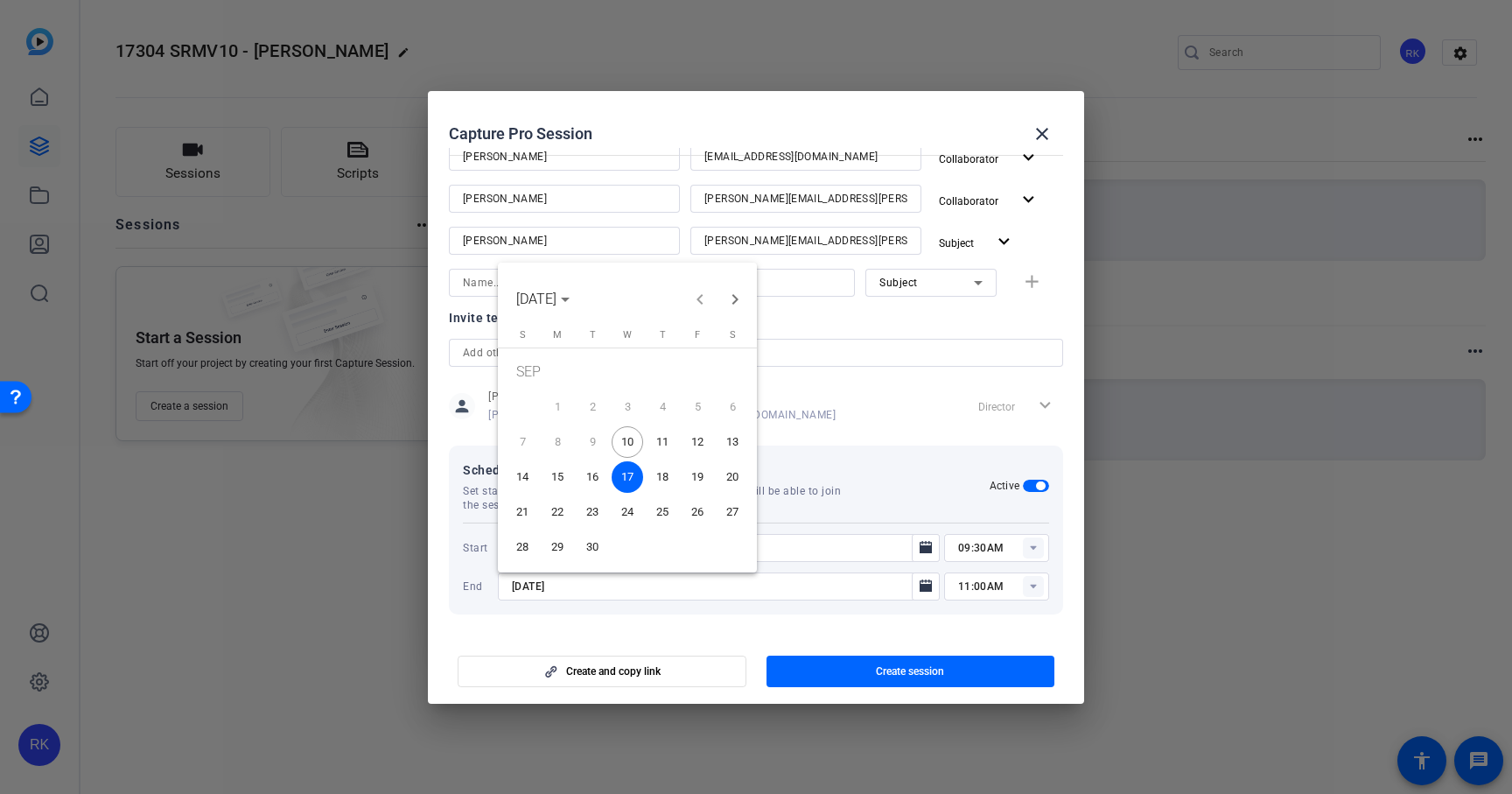
click at [665, 439] on span "11" at bounding box center [662, 442] width 31 height 31
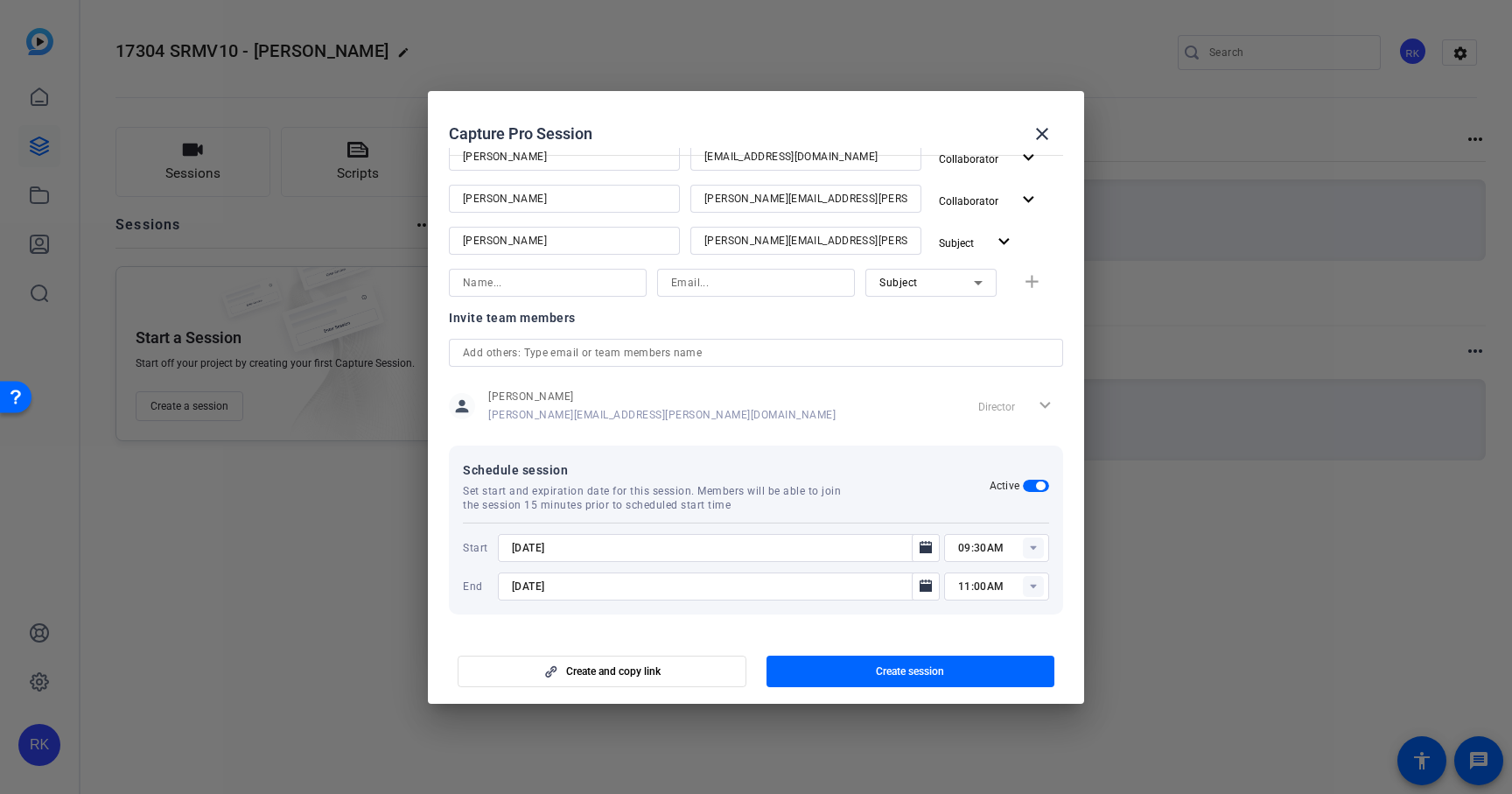
type input "[DATE]"
click at [907, 613] on div at bounding box center [719, 610] width 442 height 20
click at [931, 672] on span "Create session" at bounding box center [910, 672] width 68 height 14
